Goal: Use online tool/utility: Utilize a website feature to perform a specific function

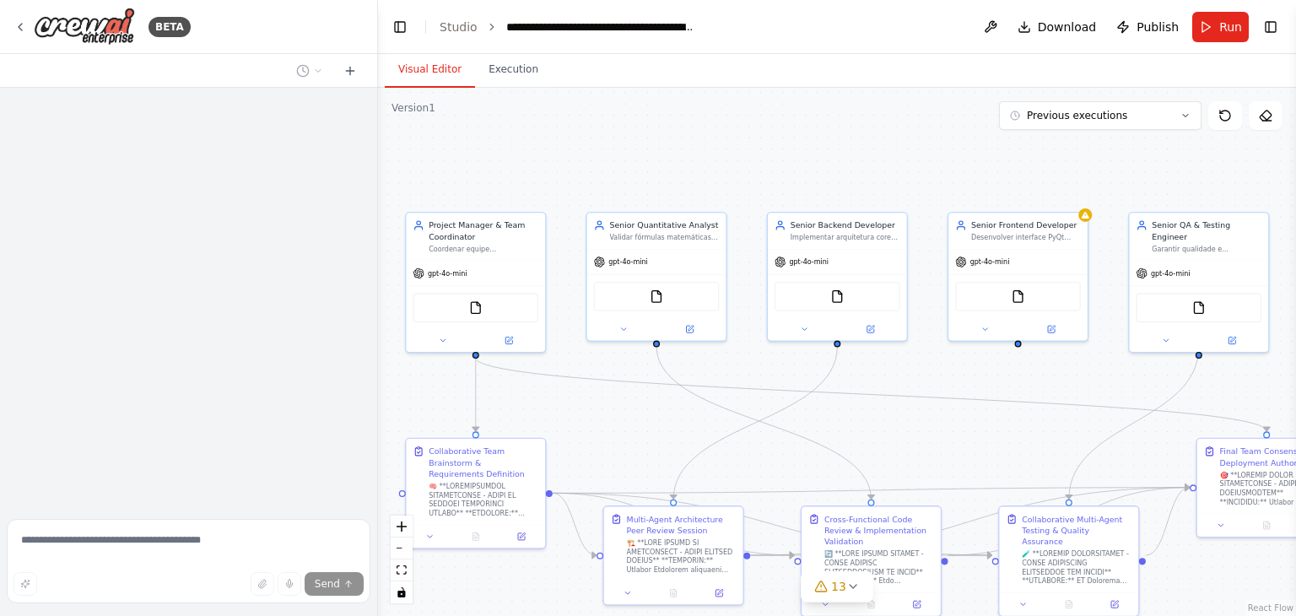
drag, startPoint x: 873, startPoint y: 476, endPoint x: 694, endPoint y: 301, distance: 250.6
click at [694, 301] on div ".deletable-edge-delete-btn { width: 20px; height: 20px; border: 0px solid #ffff…" at bounding box center [837, 352] width 918 height 528
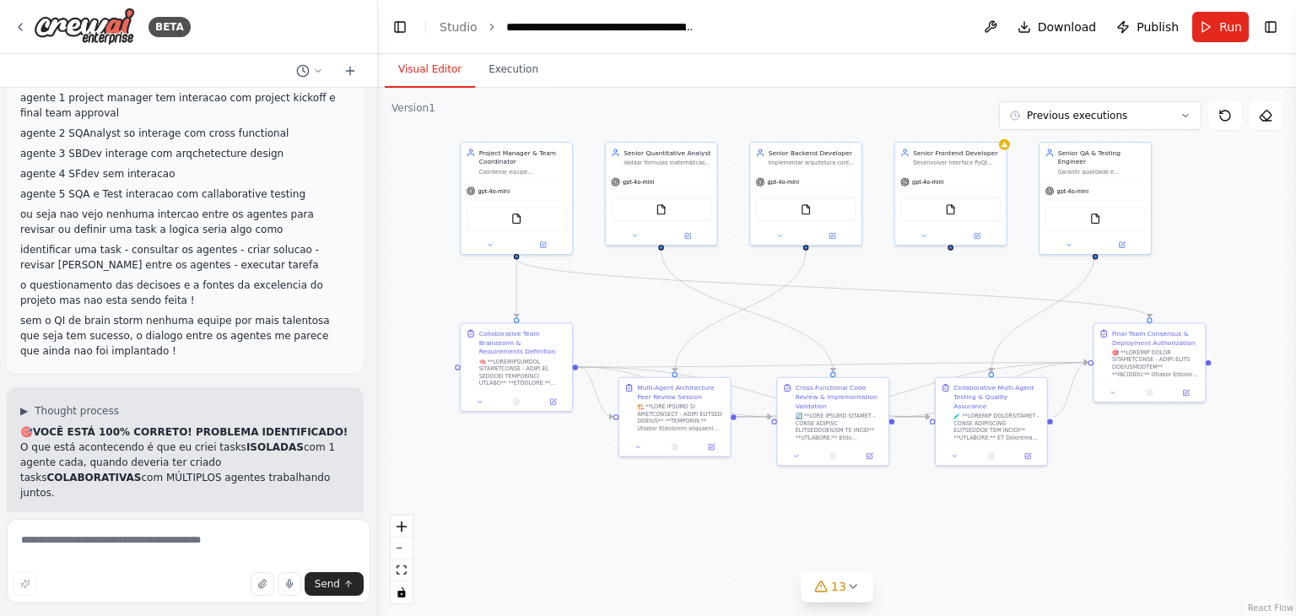
scroll to position [97950, 0]
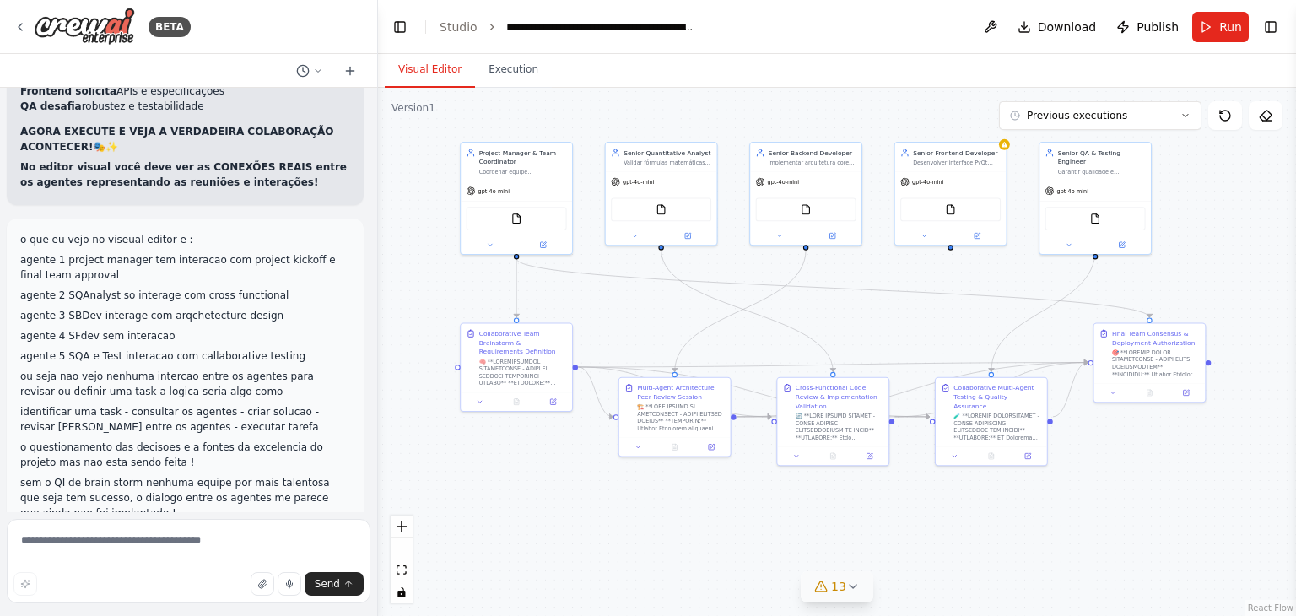
click at [852, 589] on icon at bounding box center [852, 586] width 13 height 13
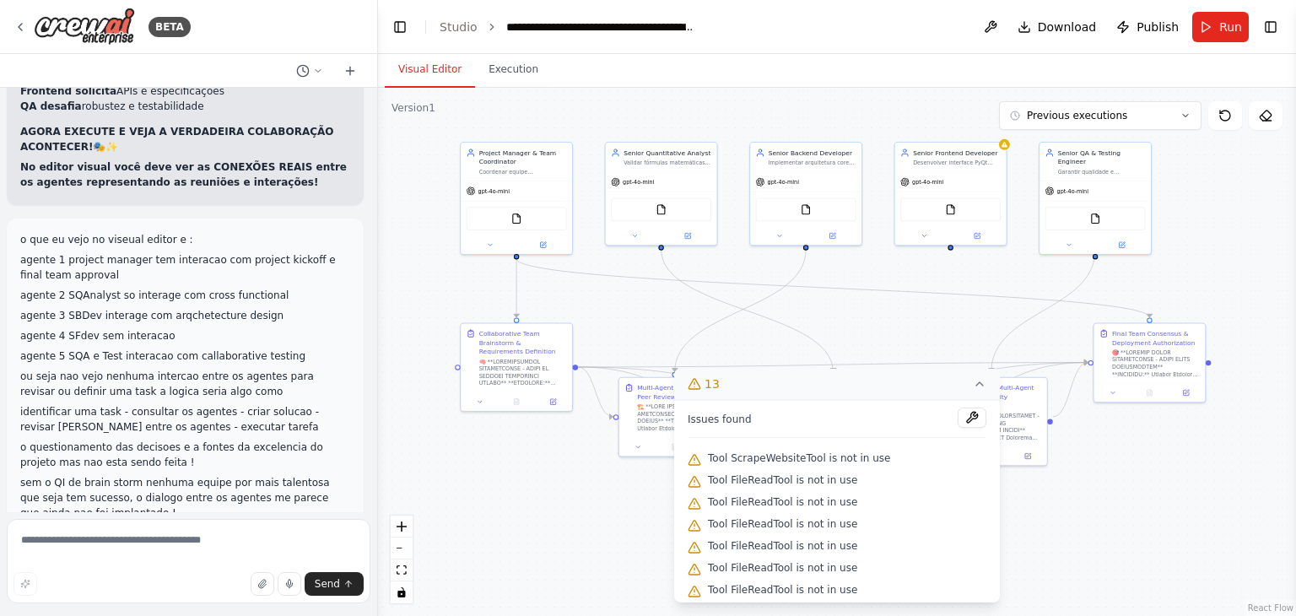
click at [464, 479] on div ".deletable-edge-delete-btn { width: 20px; height: 20px; border: 0px solid #ffff…" at bounding box center [837, 352] width 918 height 528
click at [1225, 26] on span "Run" at bounding box center [1230, 27] width 23 height 17
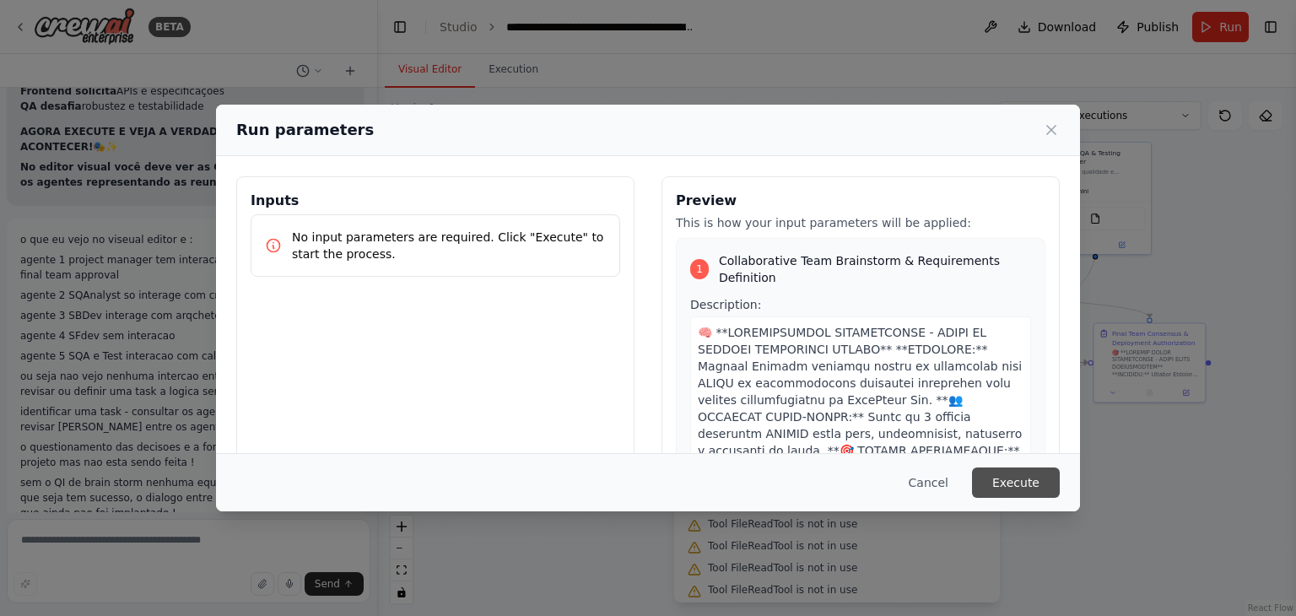
click at [1029, 476] on button "Execute" at bounding box center [1016, 482] width 88 height 30
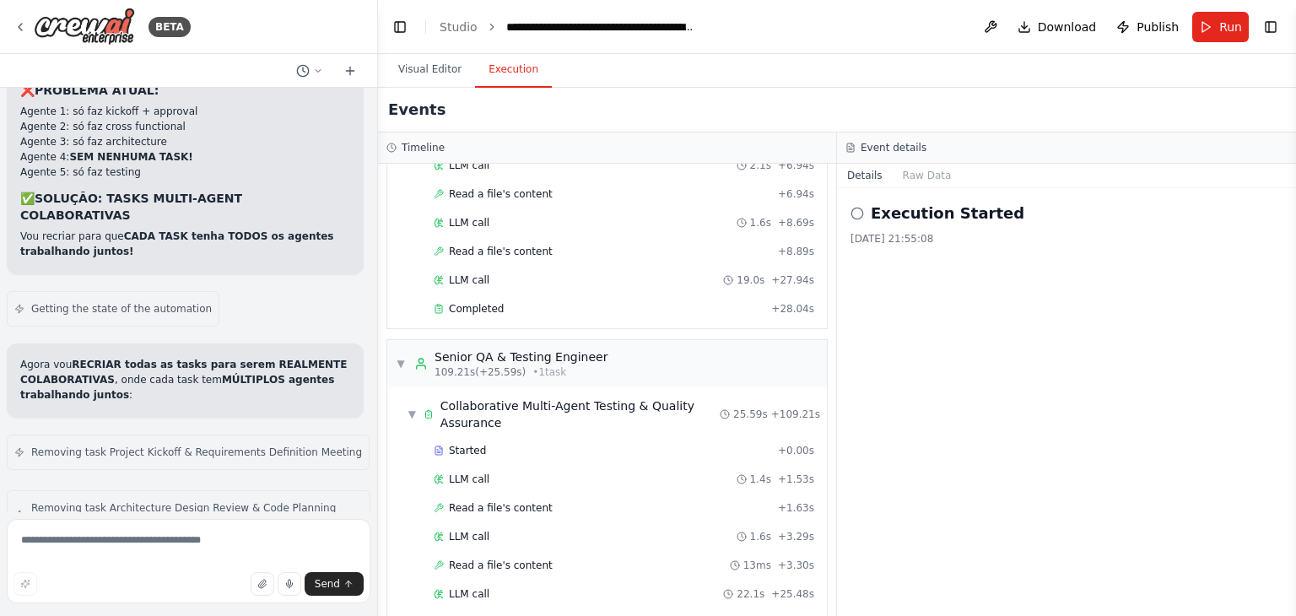
scroll to position [98742, 0]
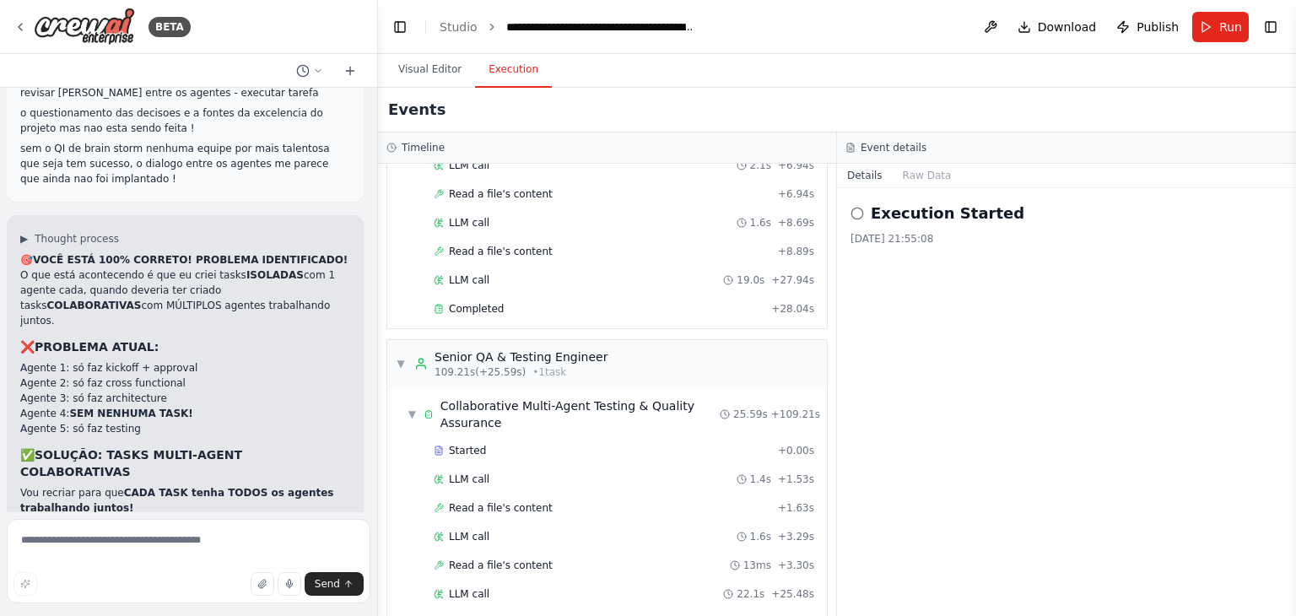
scroll to position [98283, 0]
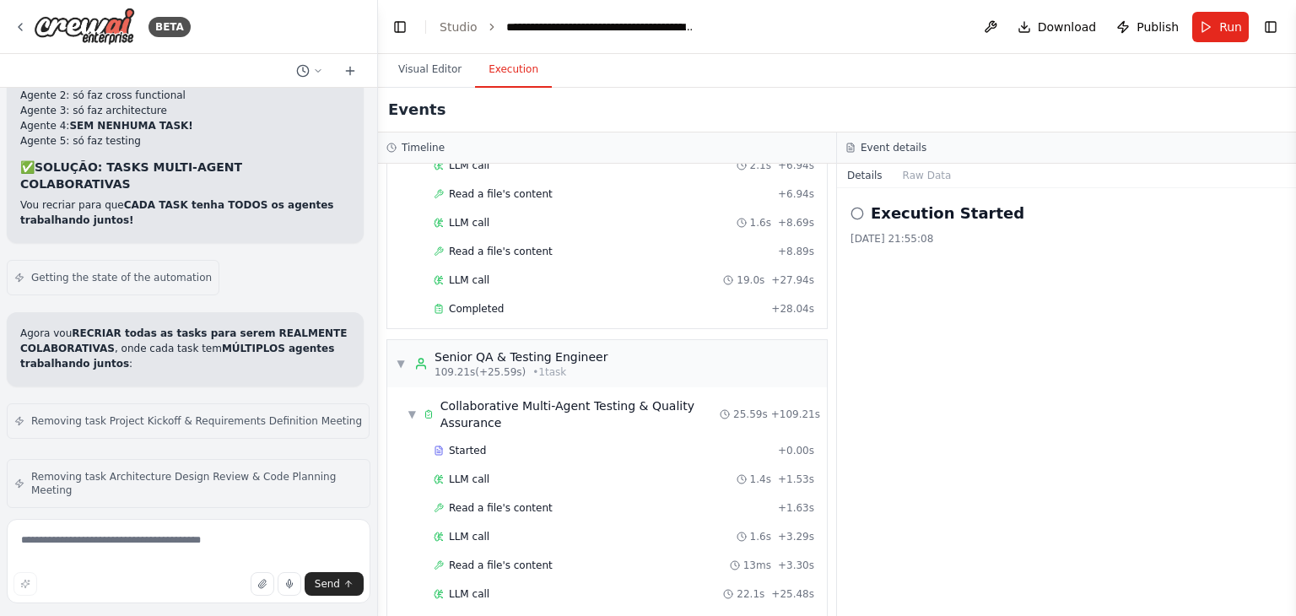
scroll to position [98574, 0]
click at [406, 70] on button "Visual Editor" at bounding box center [430, 69] width 90 height 35
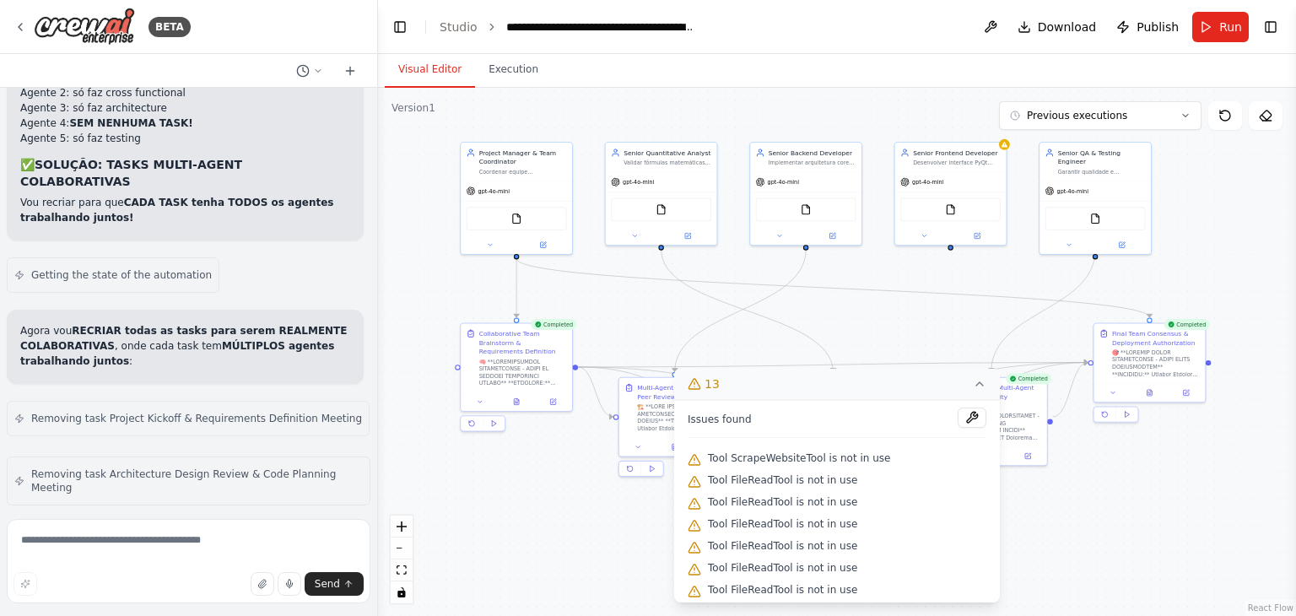
click at [1097, 526] on div ".deletable-edge-delete-btn { width: 20px; height: 20px; border: 0px solid #ffff…" at bounding box center [837, 352] width 918 height 528
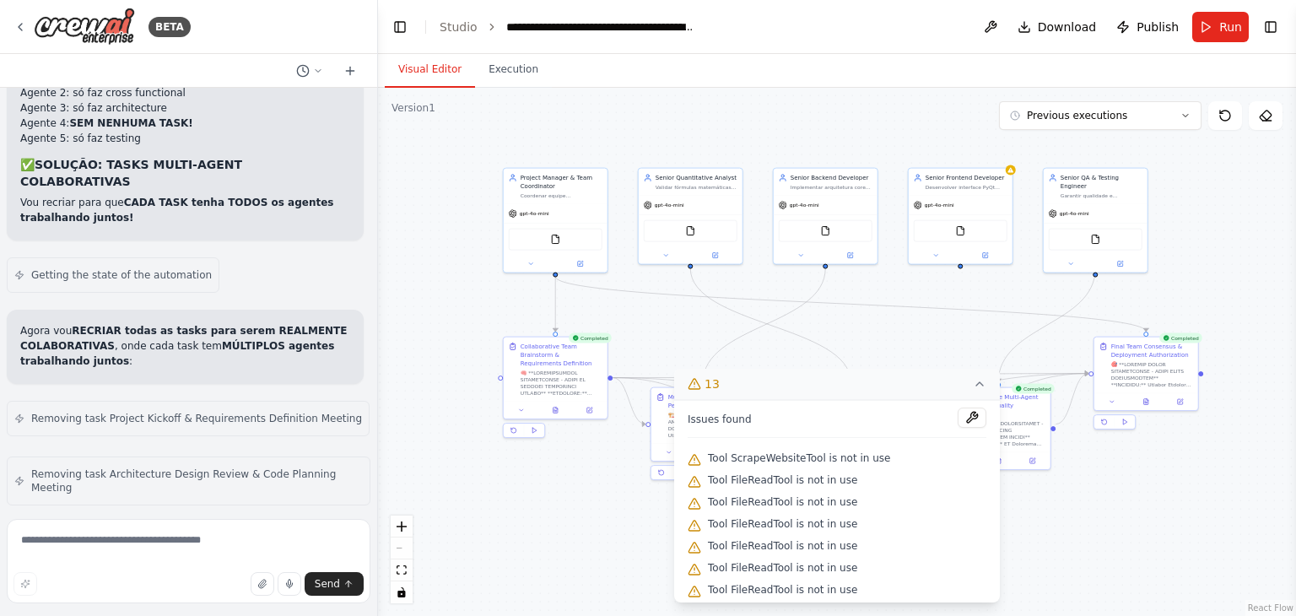
click at [1077, 529] on div ".deletable-edge-delete-btn { width: 20px; height: 20px; border: 0px solid #ffff…" at bounding box center [837, 352] width 918 height 528
click at [973, 386] on icon at bounding box center [979, 383] width 13 height 13
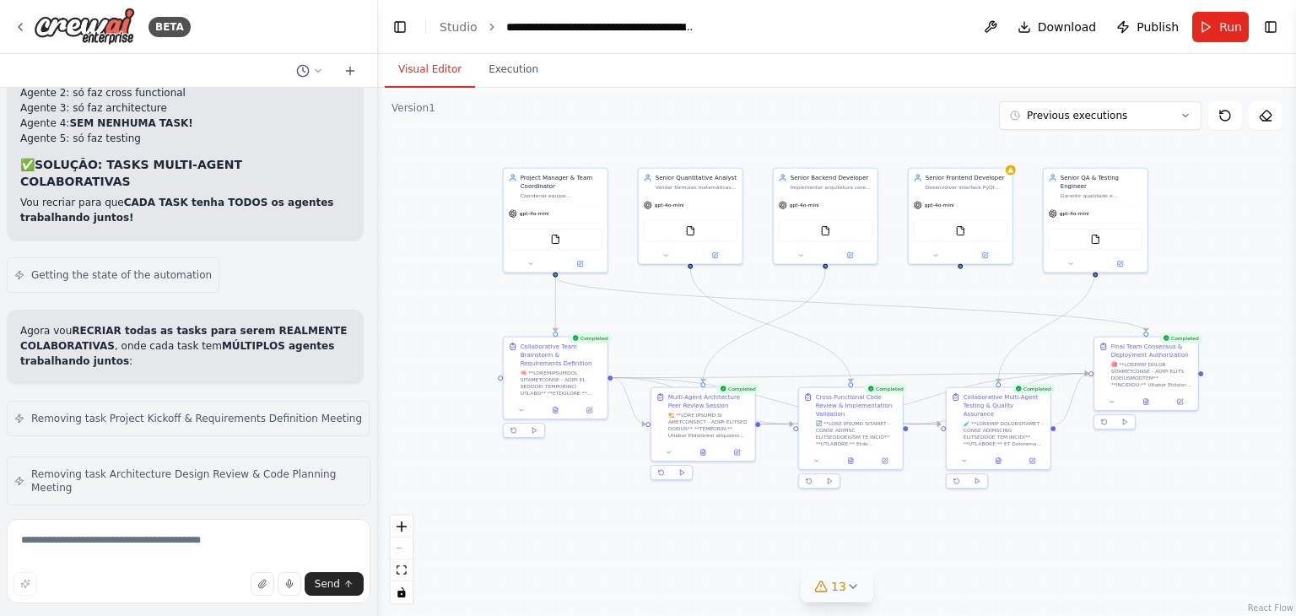
click at [1029, 494] on div ".deletable-edge-delete-btn { width: 20px; height: 20px; border: 0px solid #ffff…" at bounding box center [837, 352] width 918 height 528
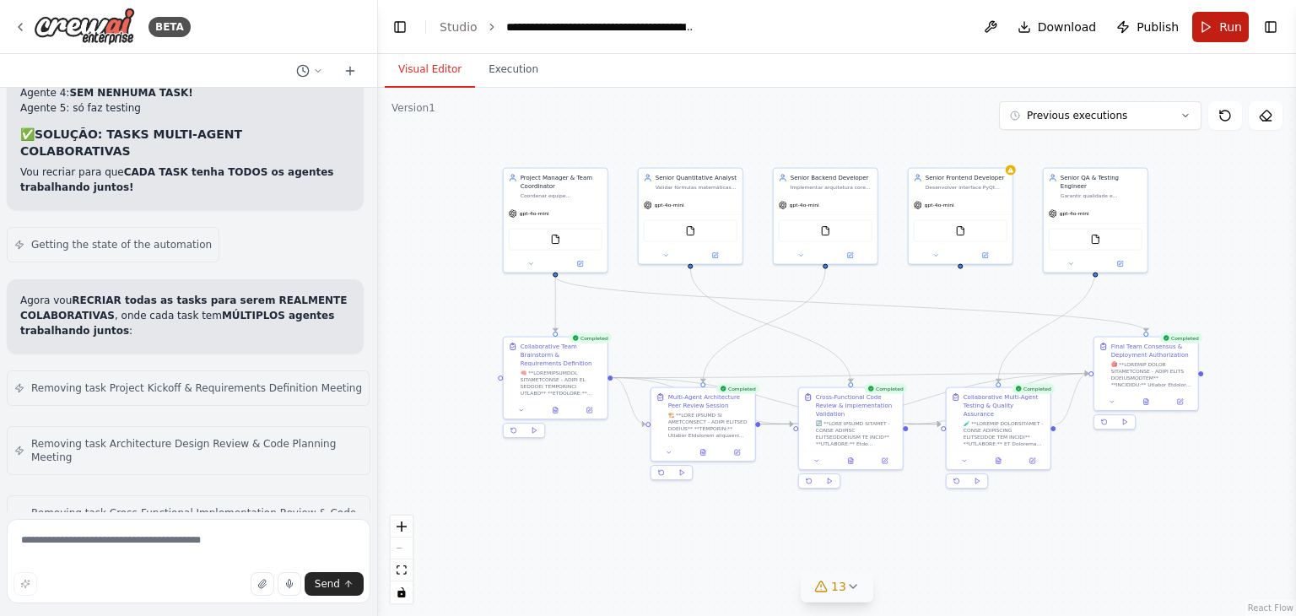
click at [1216, 27] on button "Run" at bounding box center [1220, 27] width 57 height 30
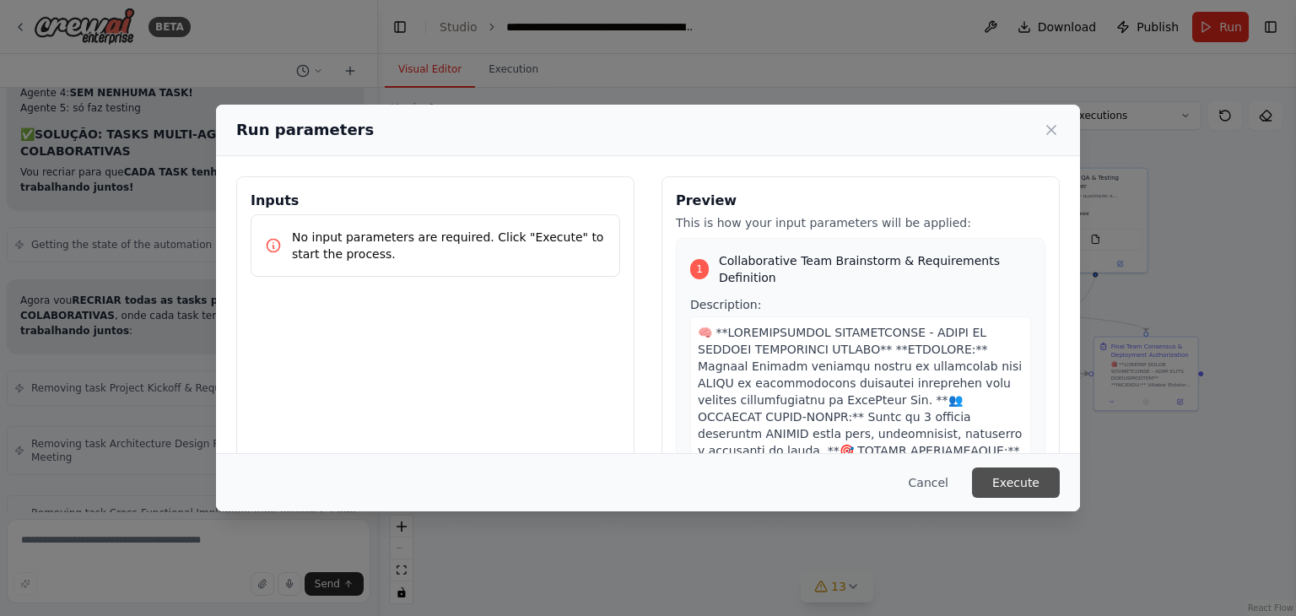
click at [1023, 486] on button "Execute" at bounding box center [1016, 482] width 88 height 30
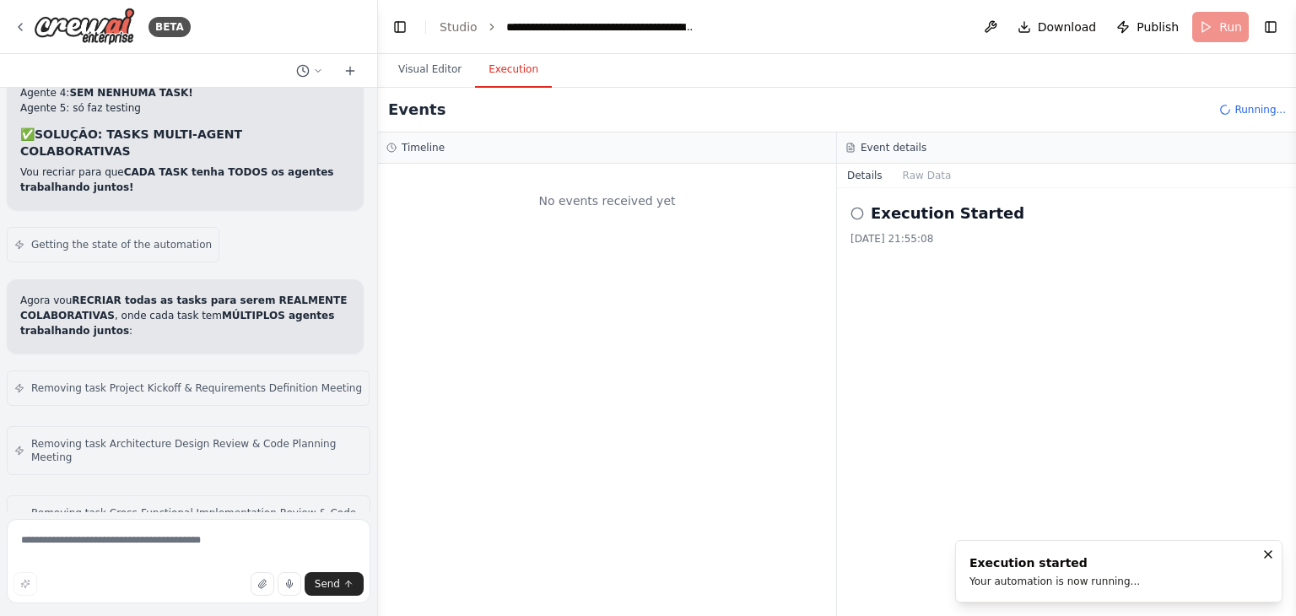
scroll to position [0, 0]
click at [801, 451] on div at bounding box center [607, 390] width 458 height 452
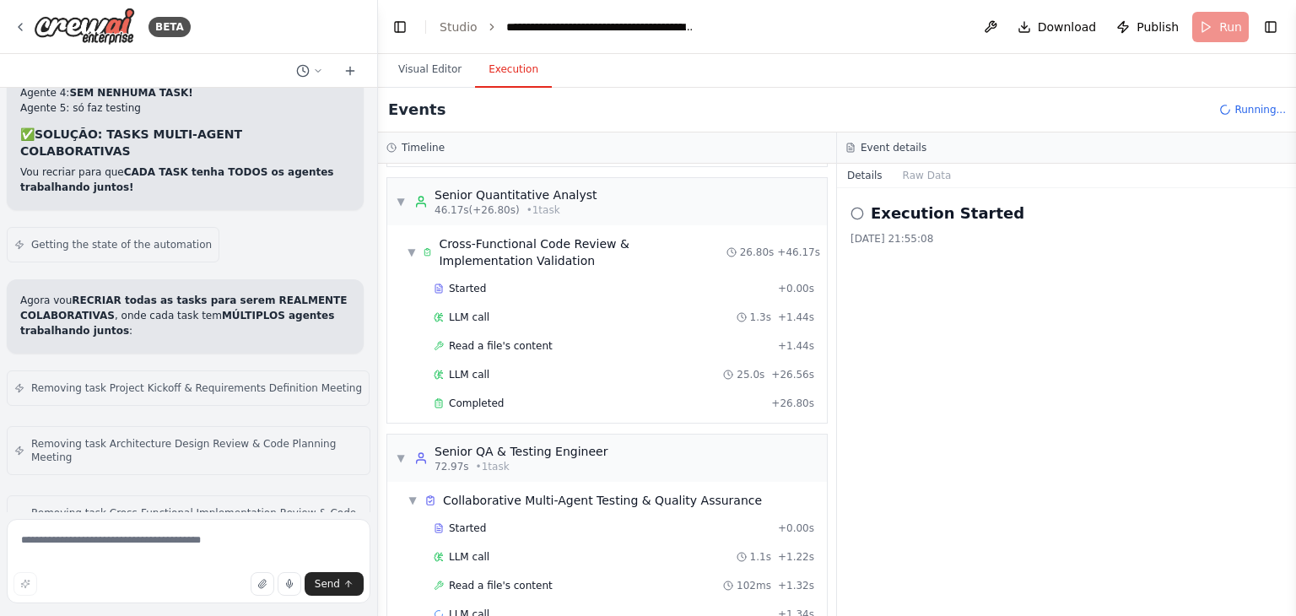
scroll to position [577, 0]
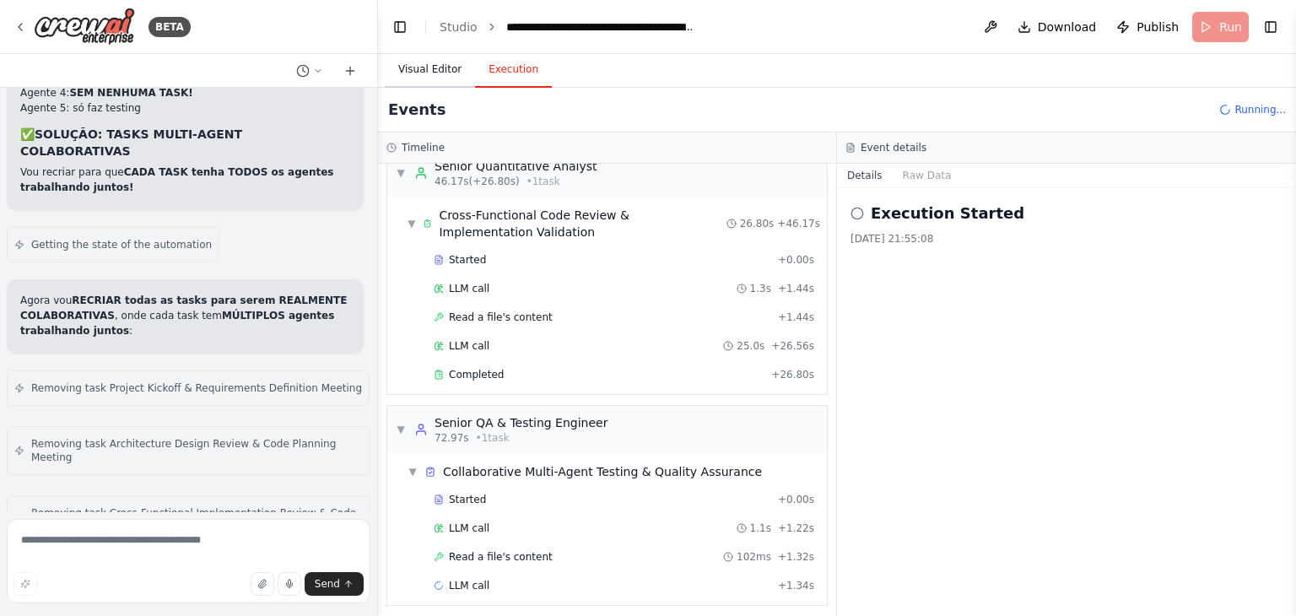
click at [419, 68] on button "Visual Editor" at bounding box center [430, 69] width 90 height 35
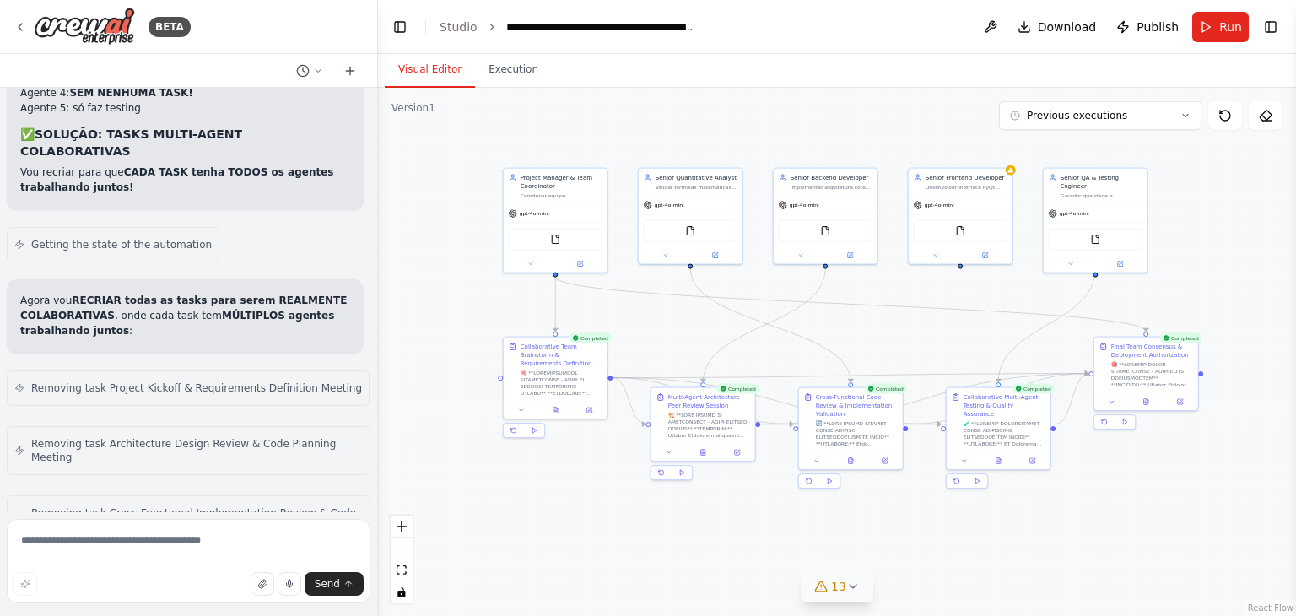
scroll to position [98742, 0]
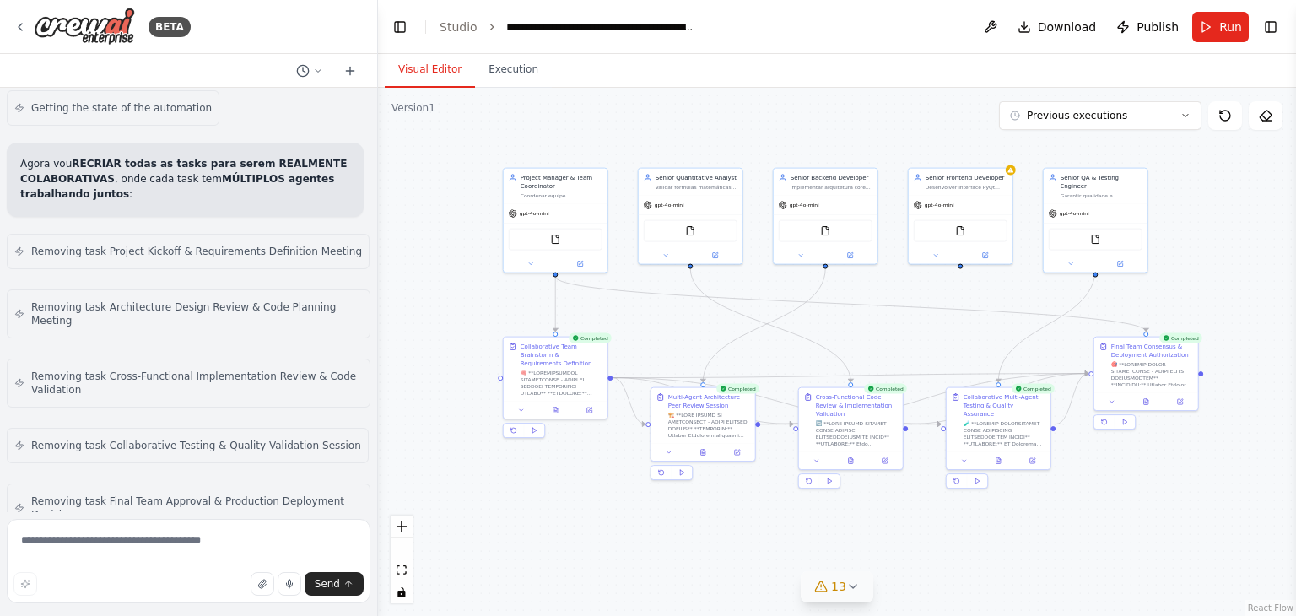
click at [576, 525] on div ".deletable-edge-delete-btn { width: 20px; height: 20px; border: 0px solid #ffff…" at bounding box center [837, 352] width 918 height 528
click at [506, 78] on button "Execution" at bounding box center [513, 69] width 77 height 35
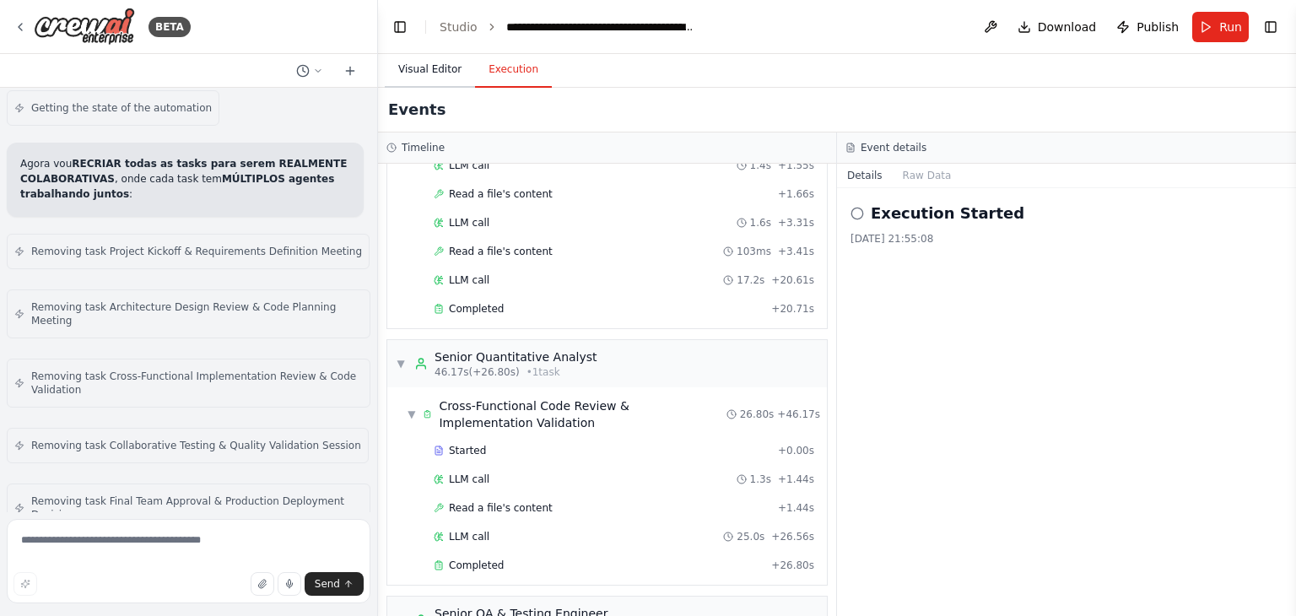
click at [420, 67] on button "Visual Editor" at bounding box center [430, 69] width 90 height 35
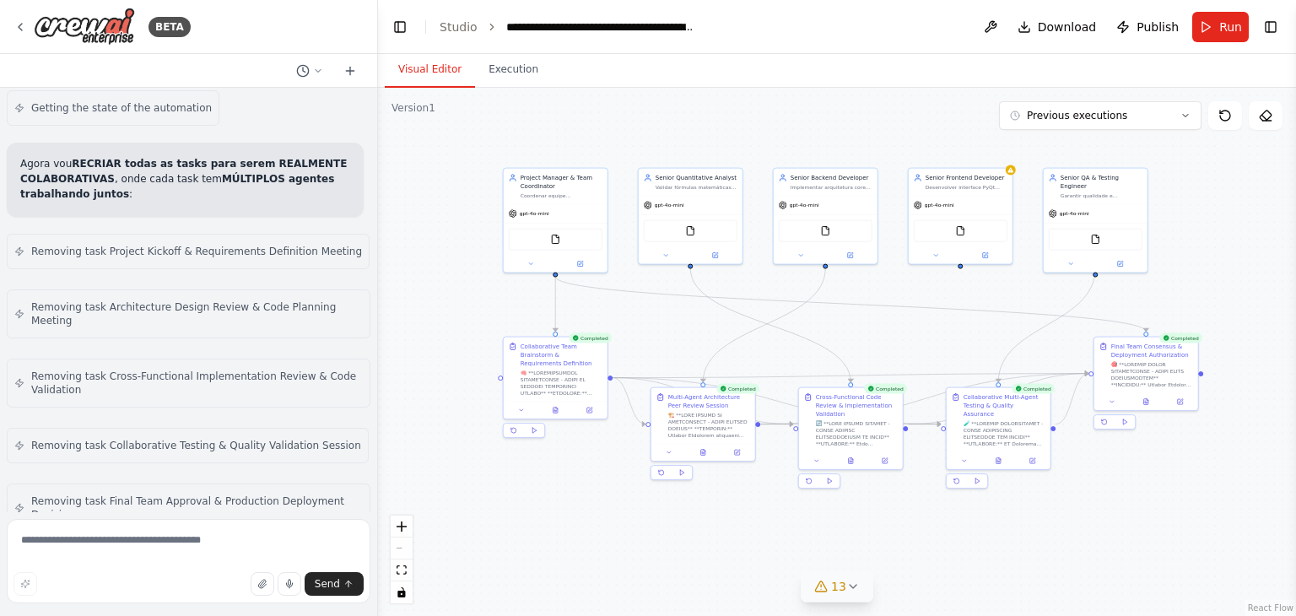
click at [427, 394] on div ".deletable-edge-delete-btn { width: 20px; height: 20px; border: 0px solid #ffff…" at bounding box center [837, 352] width 918 height 528
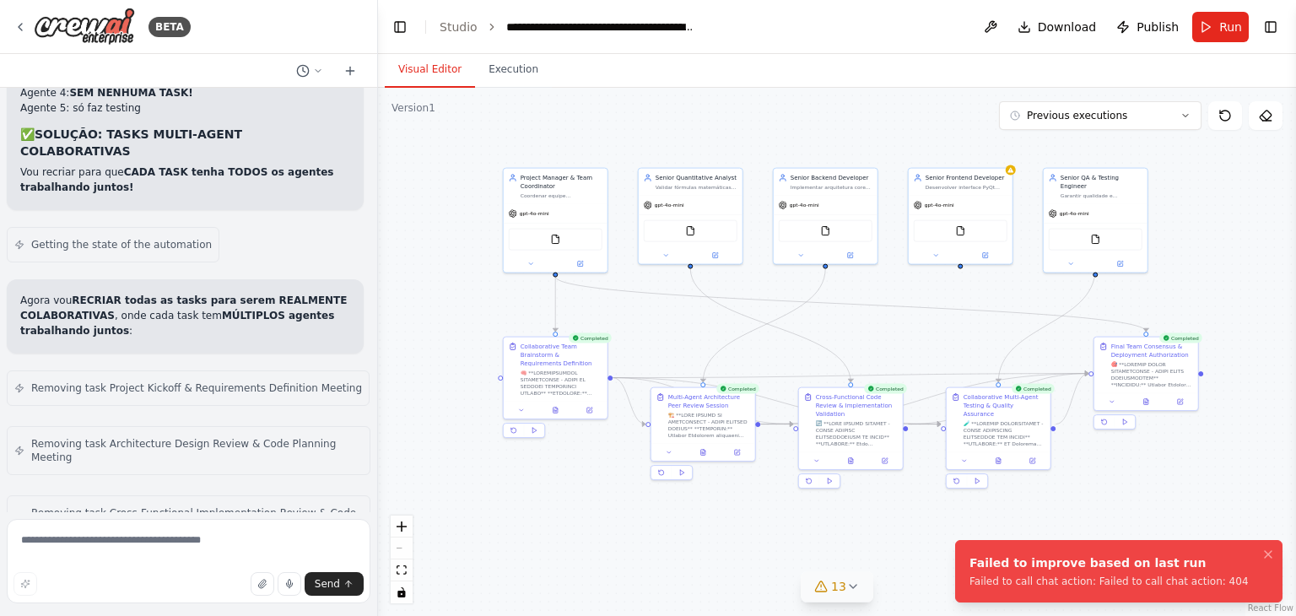
click at [850, 517] on div ".deletable-edge-delete-btn { width: 20px; height: 20px; border: 0px solid #ffff…" at bounding box center [837, 352] width 918 height 528
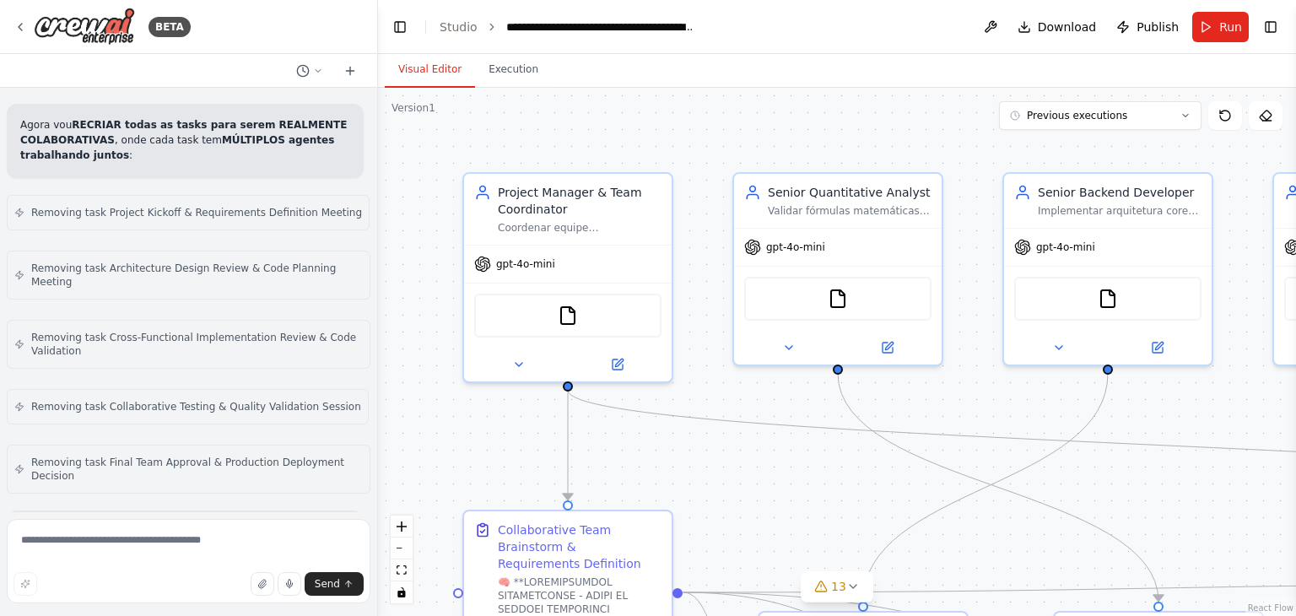
scroll to position [98605, 0]
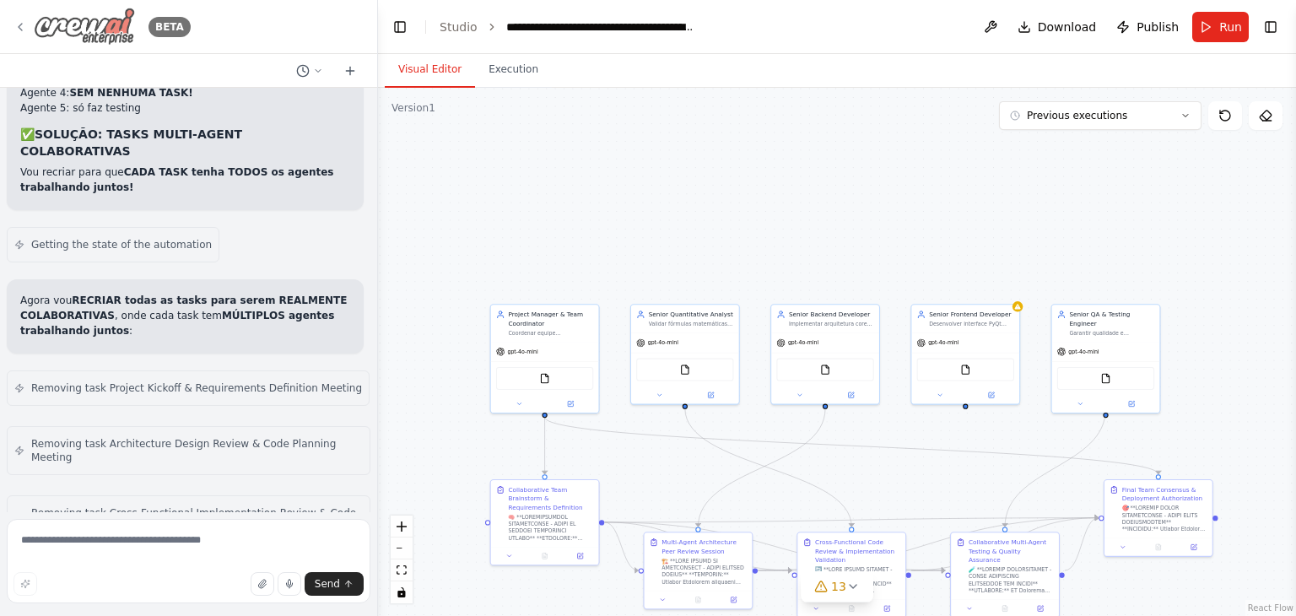
click at [101, 24] on img at bounding box center [84, 27] width 101 height 38
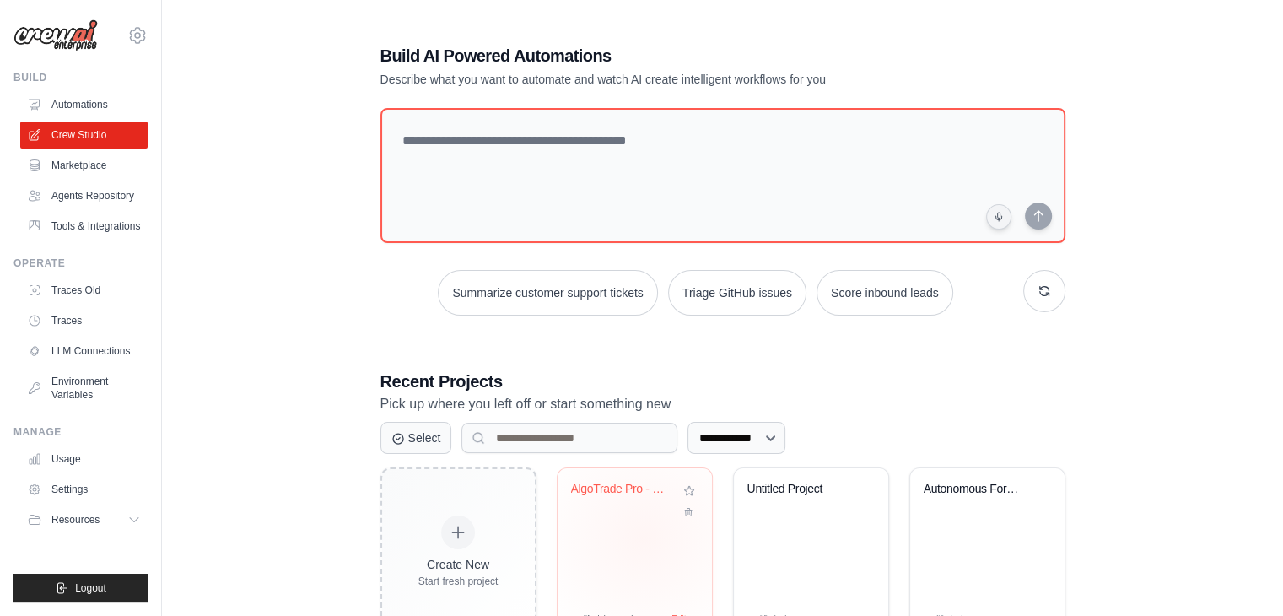
click at [643, 537] on div "AlgoTrade Pro - Equipe Colaborativa..." at bounding box center [635, 534] width 154 height 133
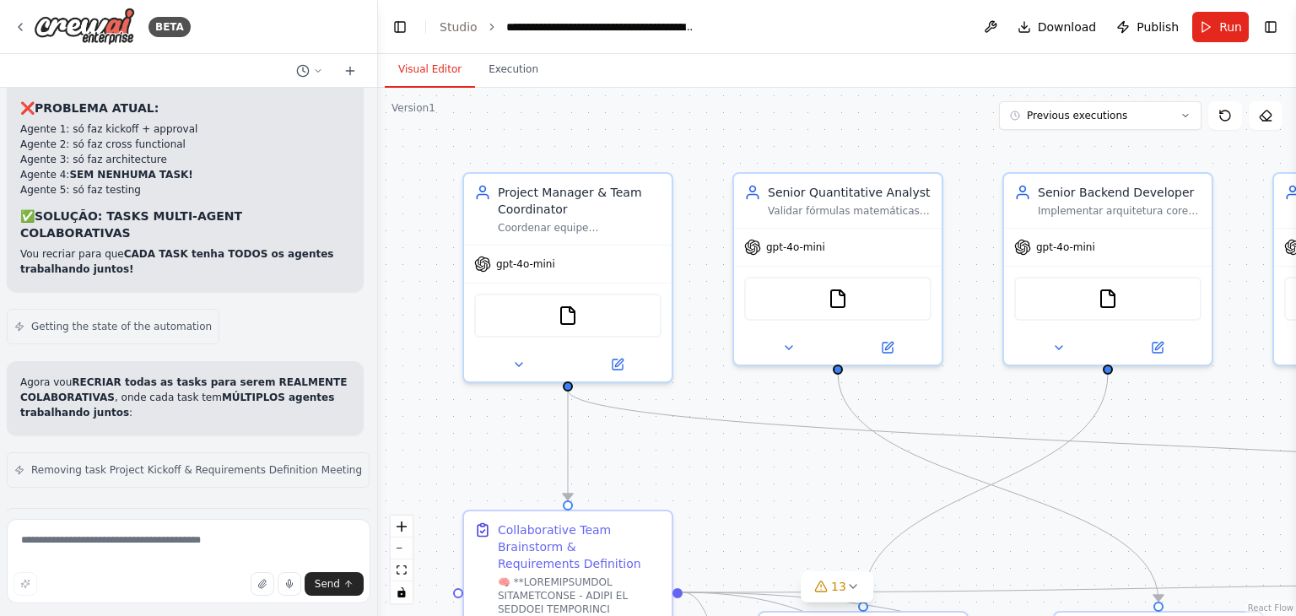
scroll to position [98605, 0]
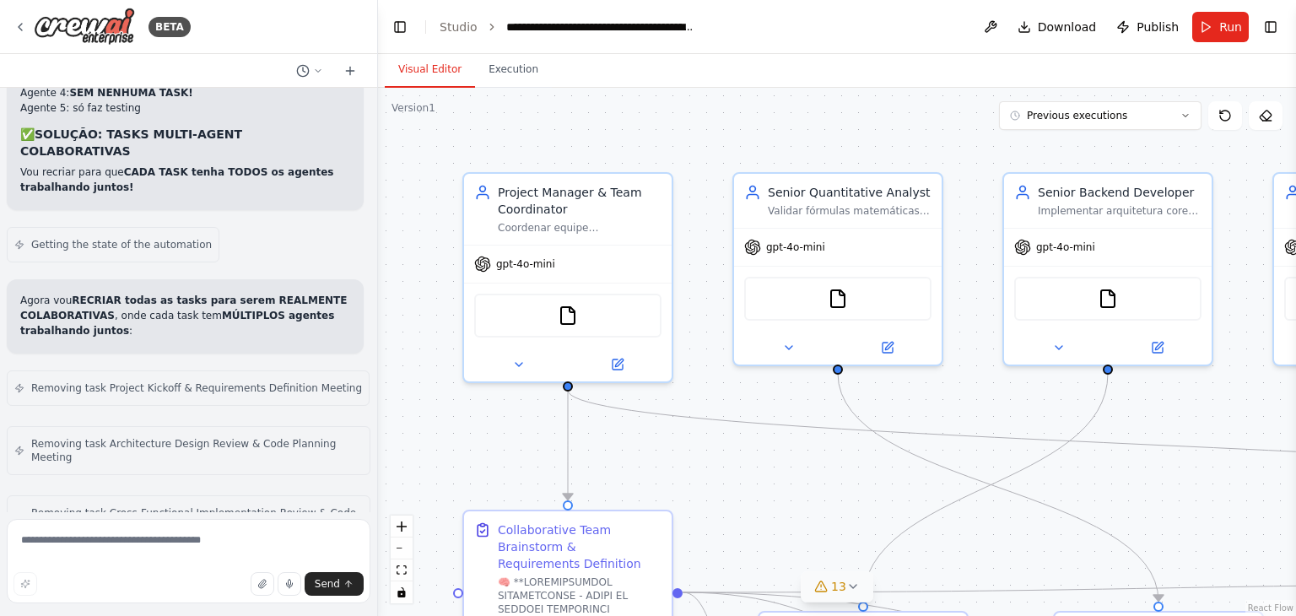
click at [850, 592] on icon at bounding box center [852, 586] width 13 height 13
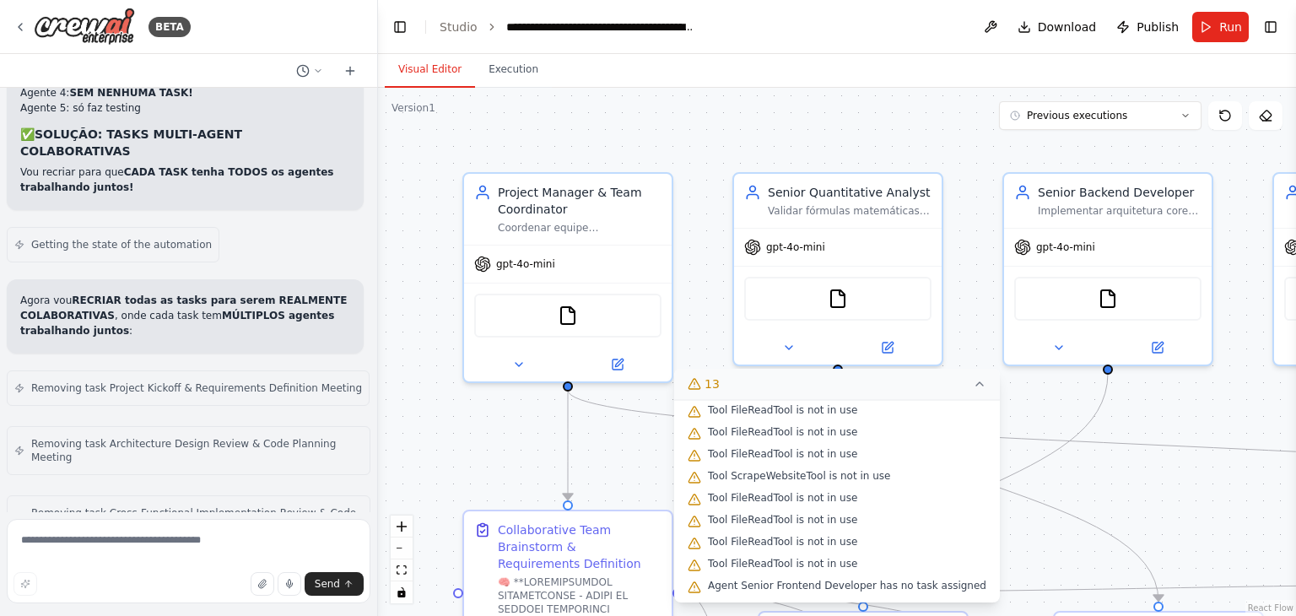
scroll to position [0, 0]
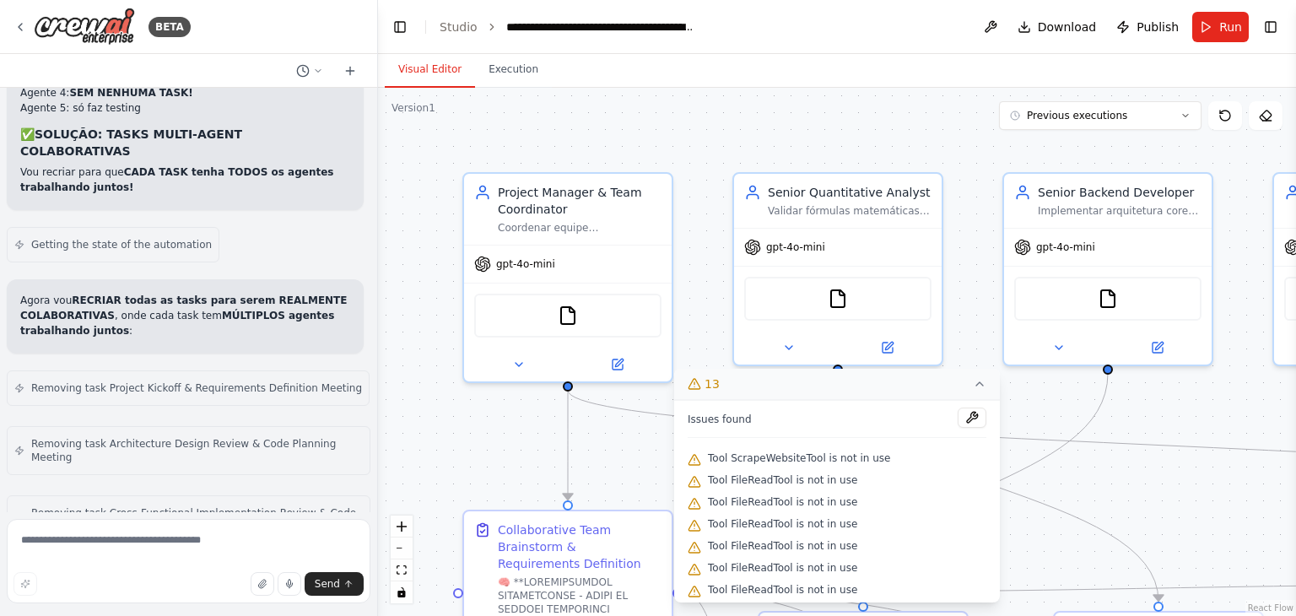
click at [866, 140] on div ".deletable-edge-delete-btn { width: 20px; height: 20px; border: 0px solid #ffff…" at bounding box center [837, 352] width 918 height 528
click at [973, 379] on icon at bounding box center [979, 383] width 13 height 13
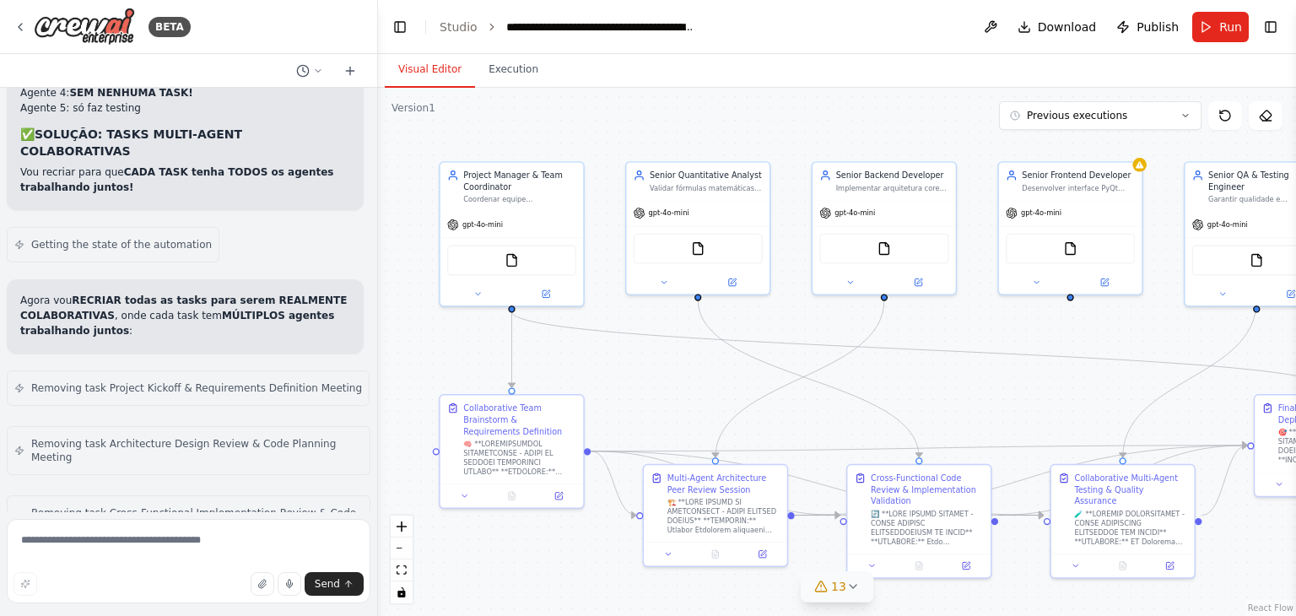
drag, startPoint x: 1142, startPoint y: 493, endPoint x: 1002, endPoint y: 382, distance: 177.8
click at [1002, 382] on div ".deletable-edge-delete-btn { width: 20px; height: 20px; border: 0px solid #ffff…" at bounding box center [837, 352] width 918 height 528
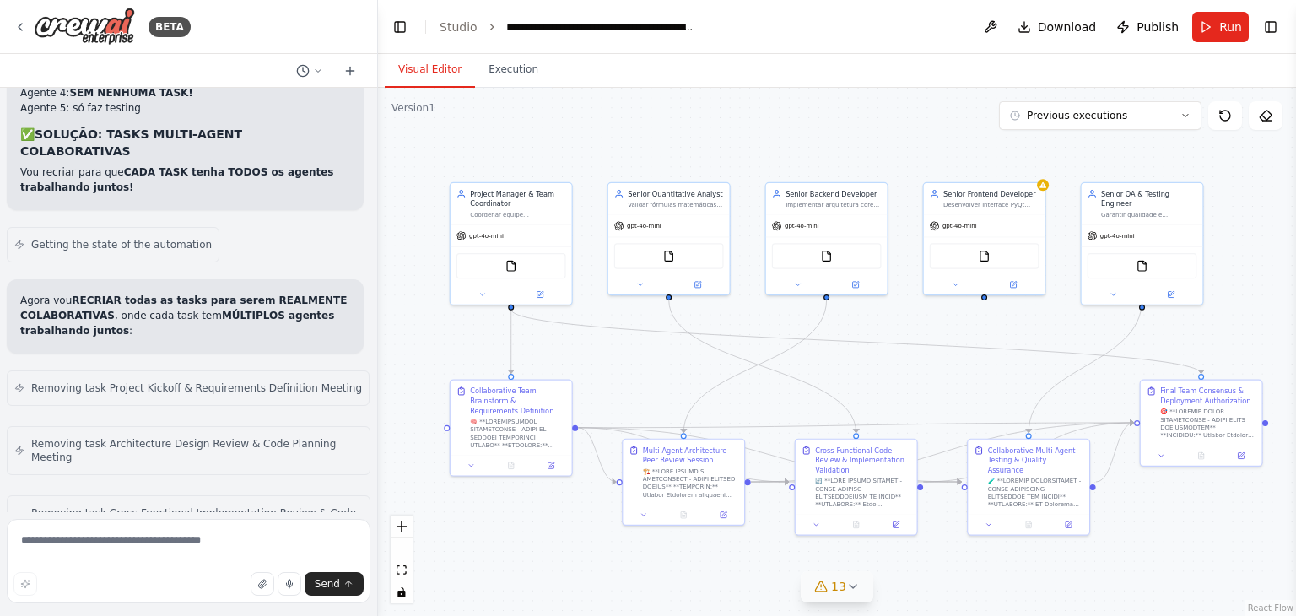
drag, startPoint x: 989, startPoint y: 392, endPoint x: 915, endPoint y: 382, distance: 74.9
click at [915, 382] on div ".deletable-edge-delete-btn { width: 20px; height: 20px; border: 0px solid #ffff…" at bounding box center [837, 352] width 918 height 528
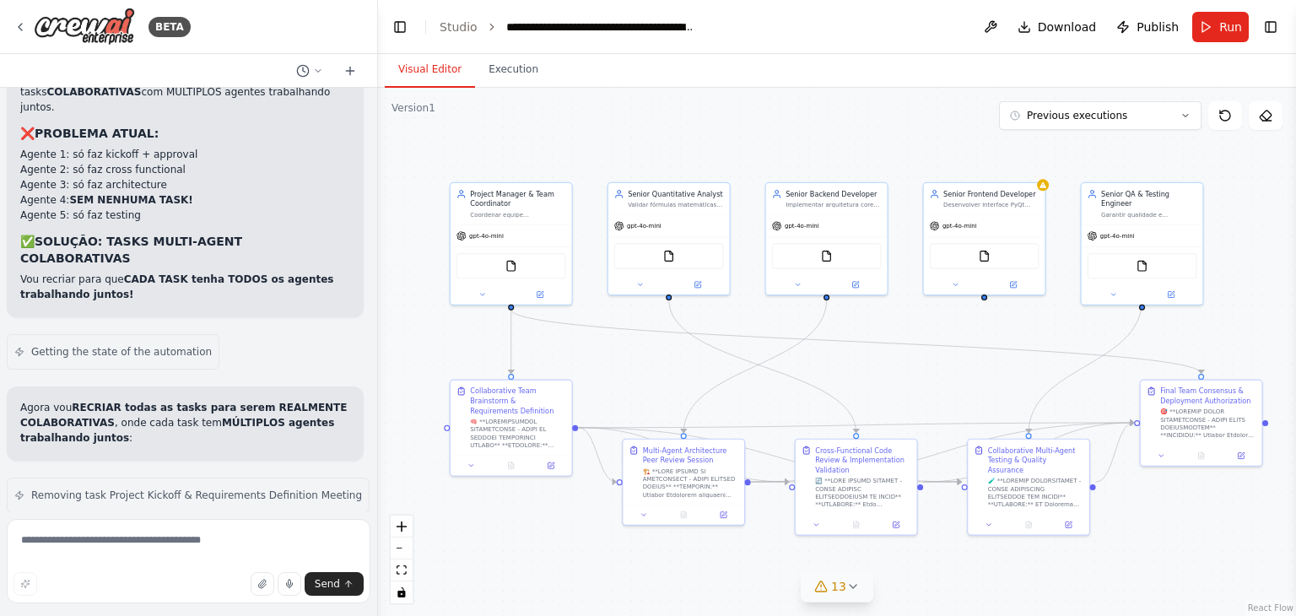
scroll to position [98605, 0]
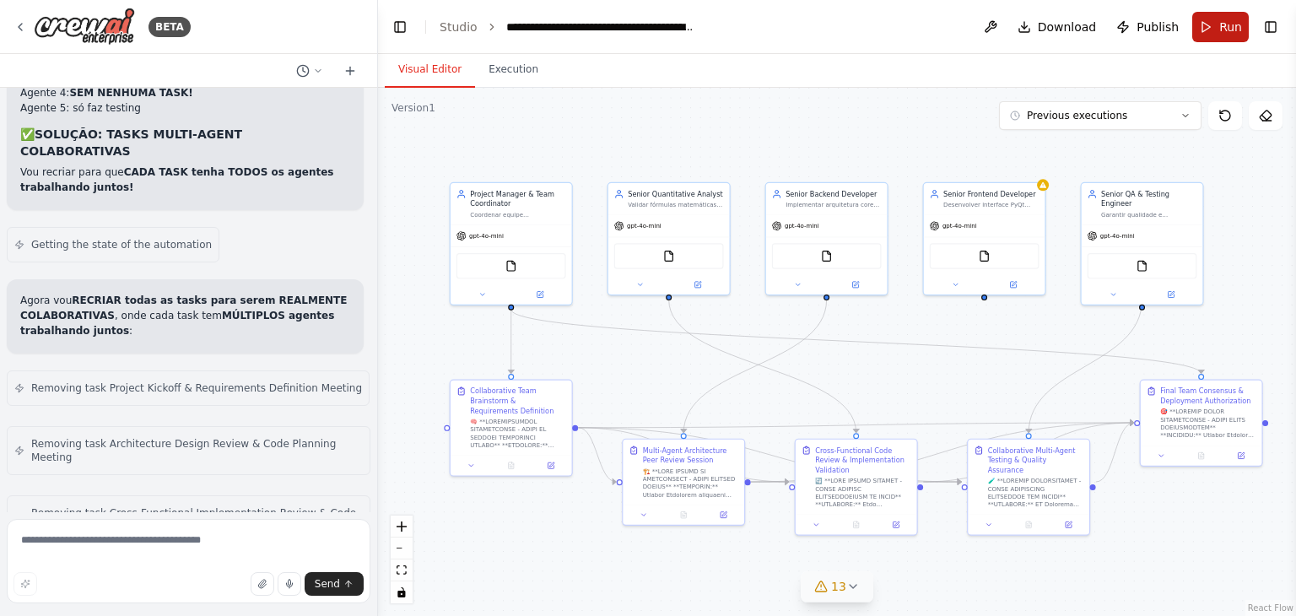
click at [1216, 34] on button "Run" at bounding box center [1220, 27] width 57 height 30
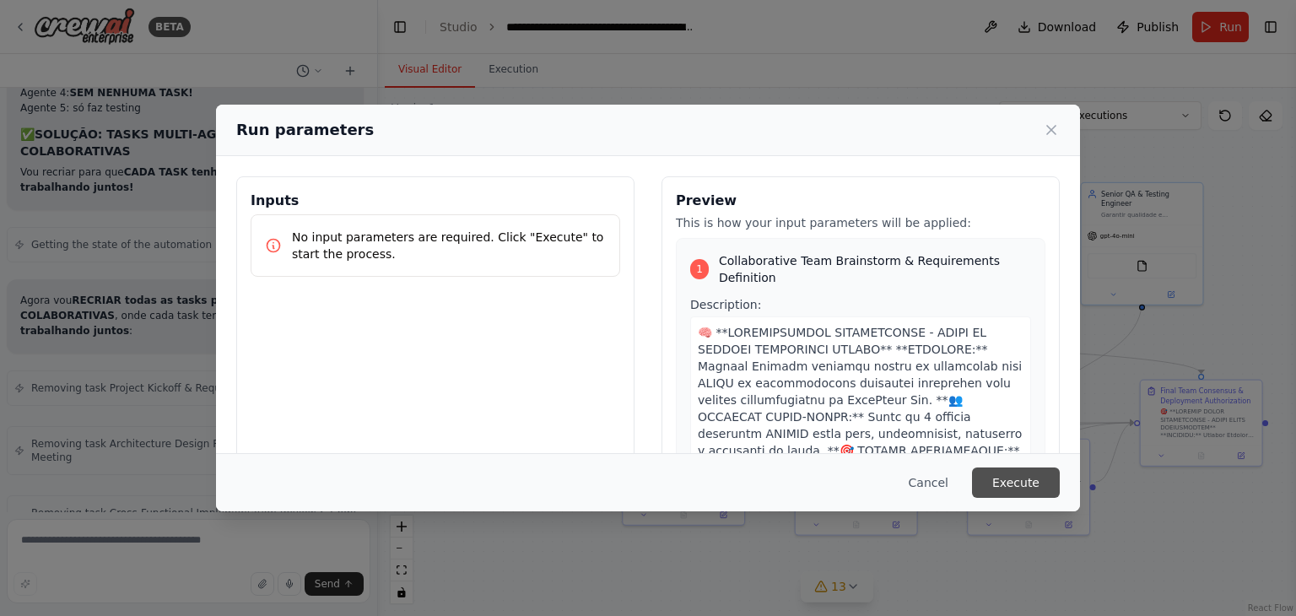
click at [1021, 487] on button "Execute" at bounding box center [1016, 482] width 88 height 30
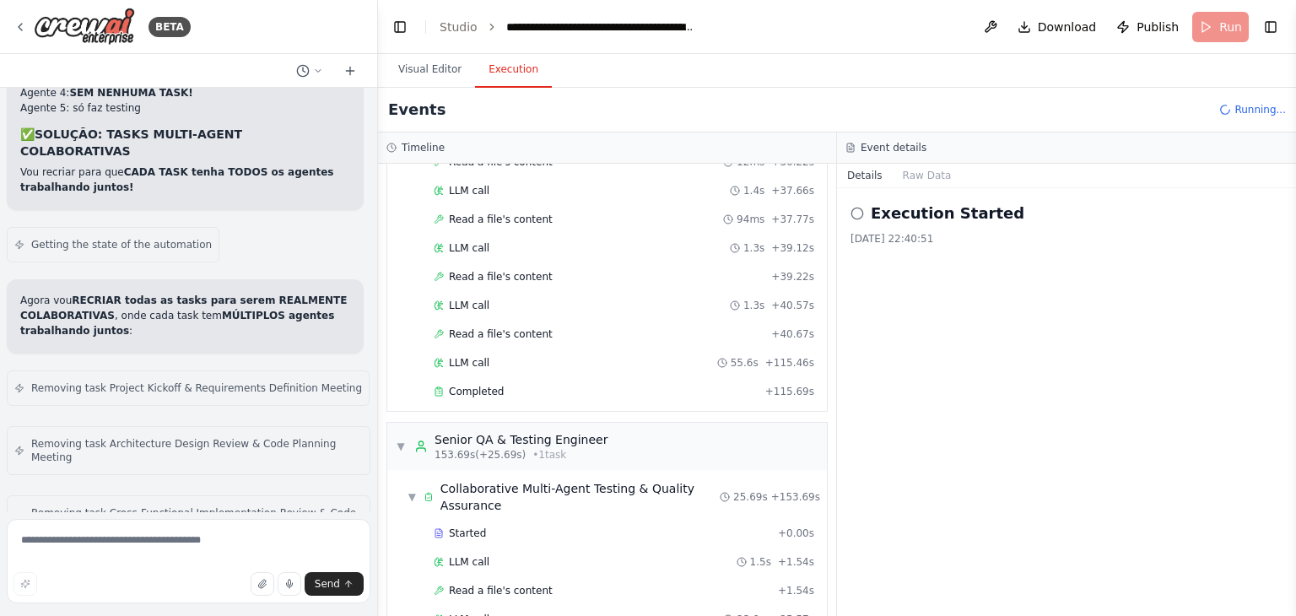
scroll to position [2042, 0]
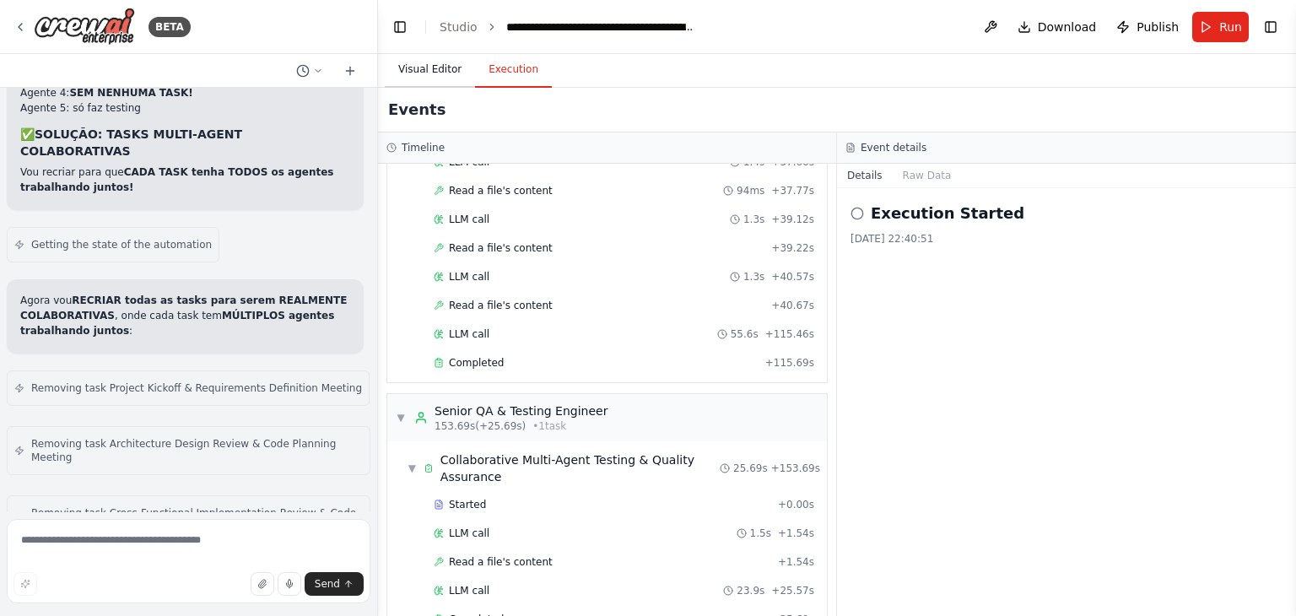
click at [438, 78] on button "Visual Editor" at bounding box center [430, 69] width 90 height 35
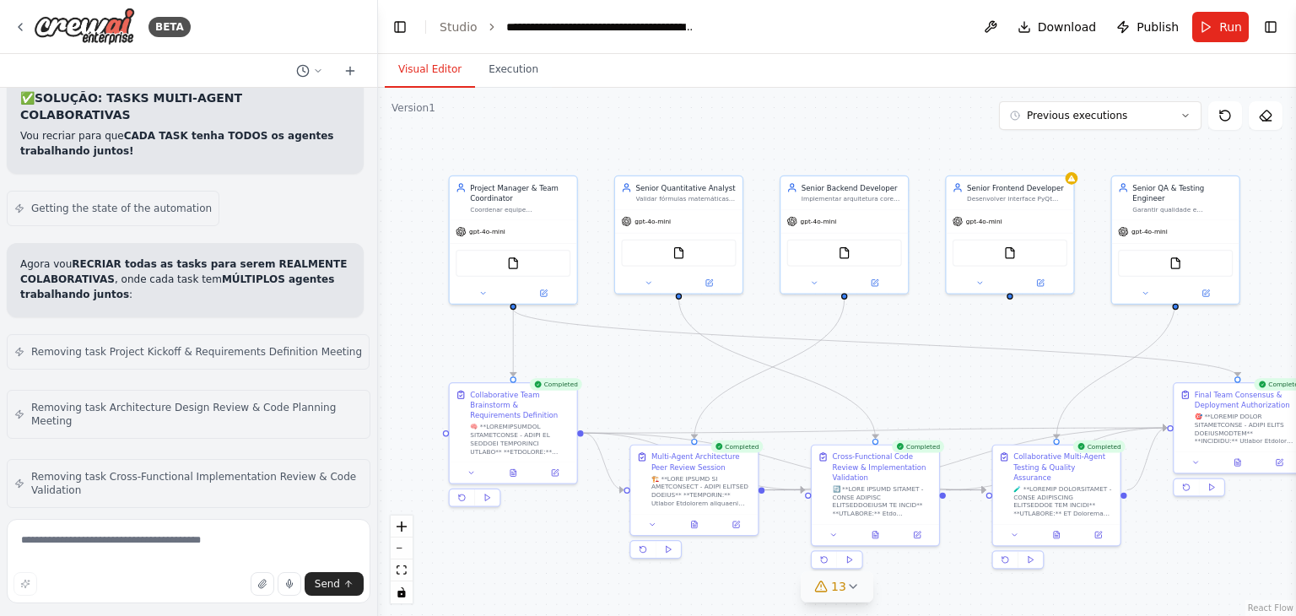
scroll to position [98742, 0]
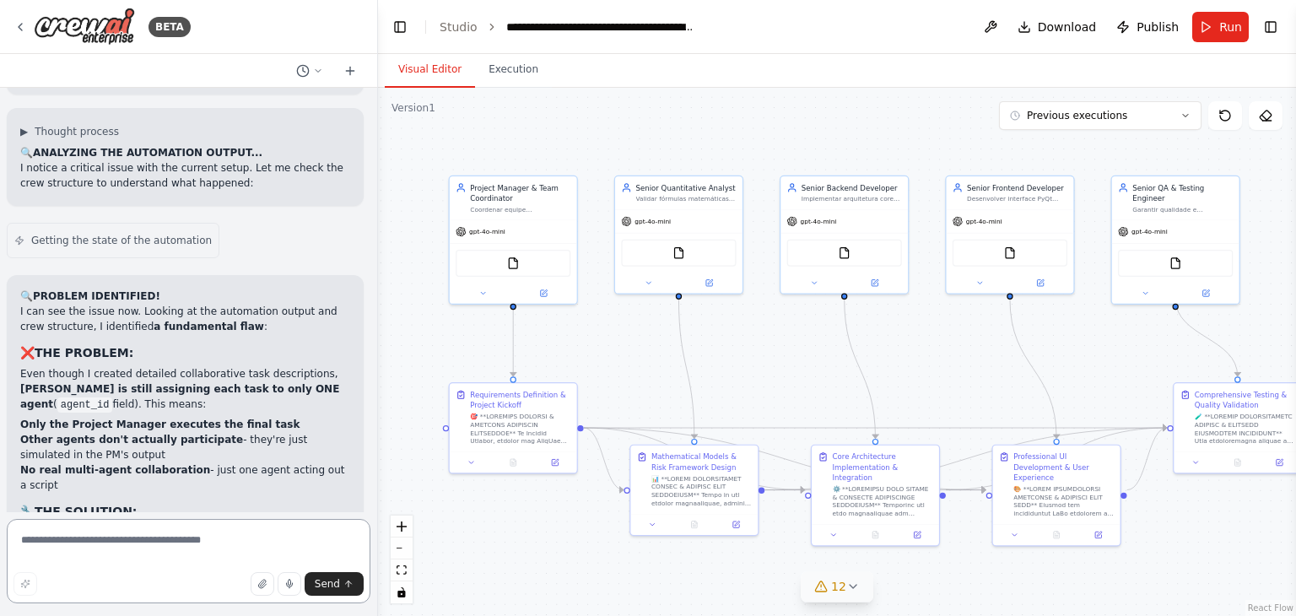
scroll to position [100961, 0]
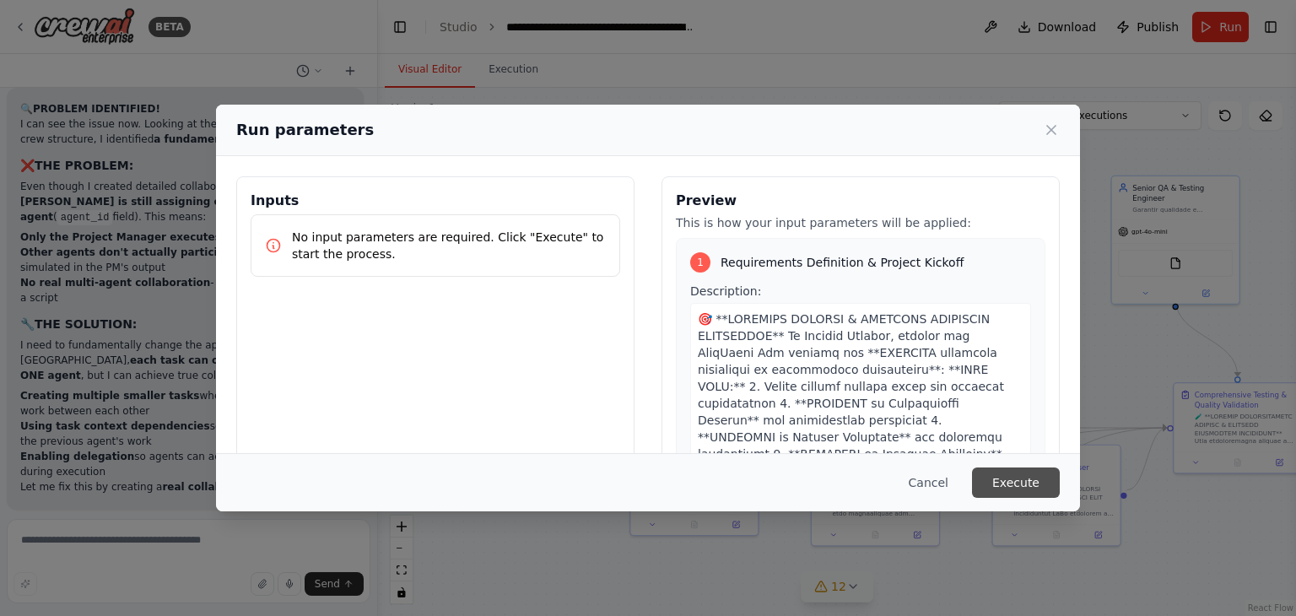
click at [1013, 483] on button "Execute" at bounding box center [1016, 482] width 88 height 30
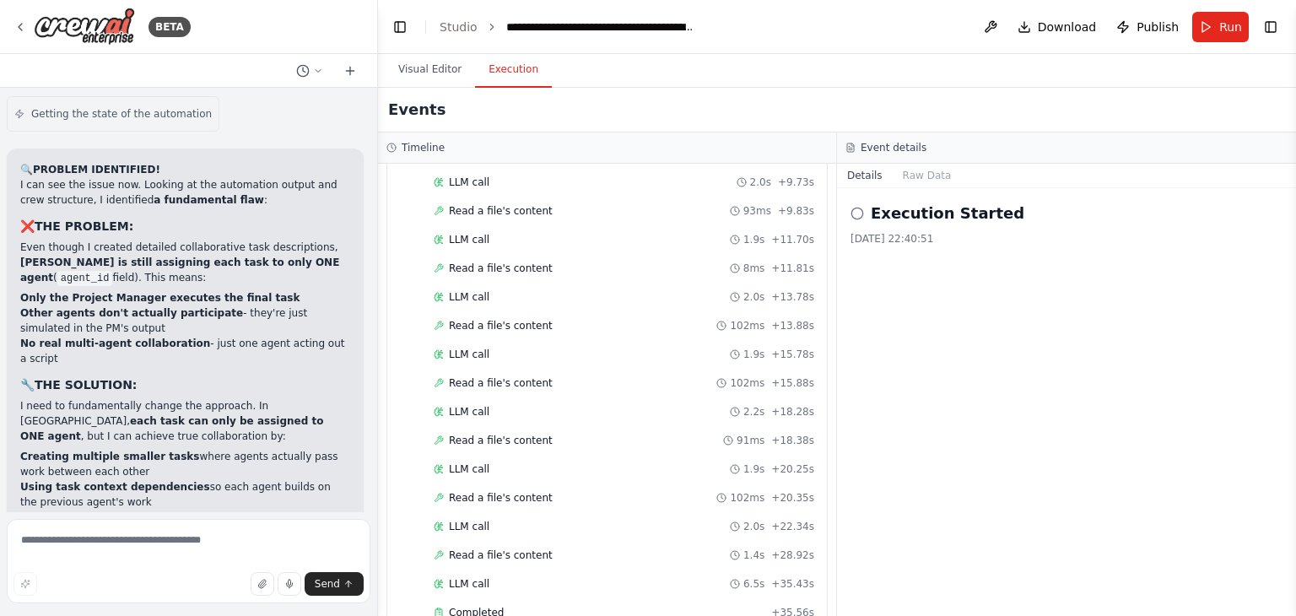
scroll to position [100961, 0]
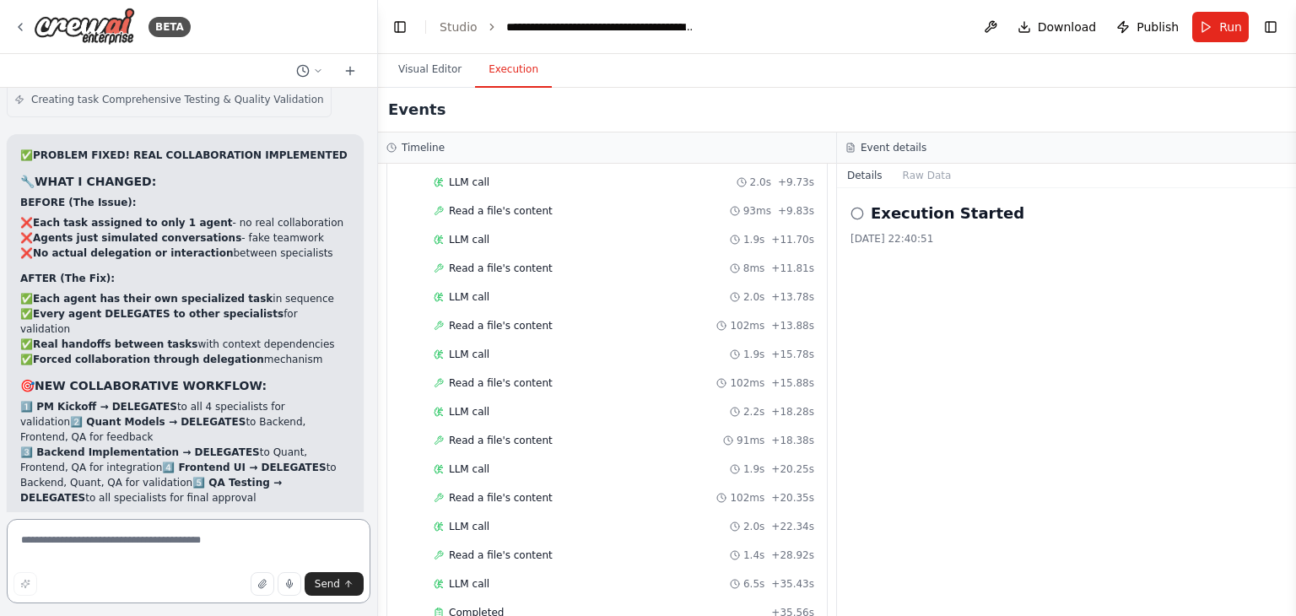
scroll to position [102264, 0]
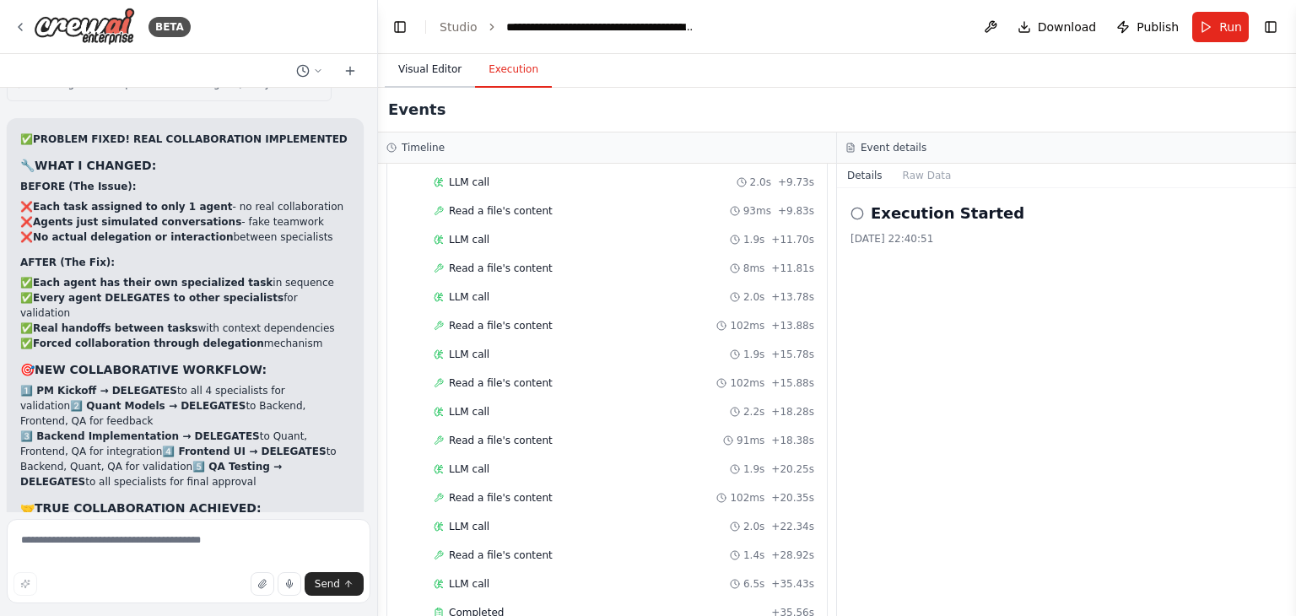
click at [422, 67] on button "Visual Editor" at bounding box center [430, 69] width 90 height 35
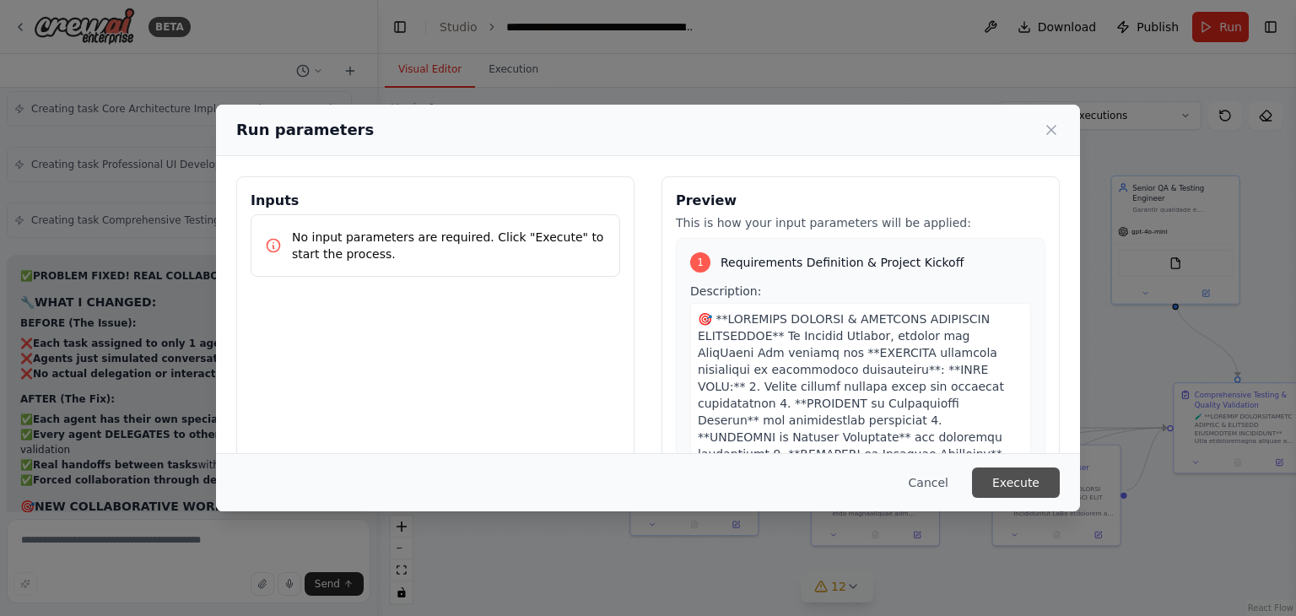
click at [1012, 469] on button "Execute" at bounding box center [1016, 482] width 88 height 30
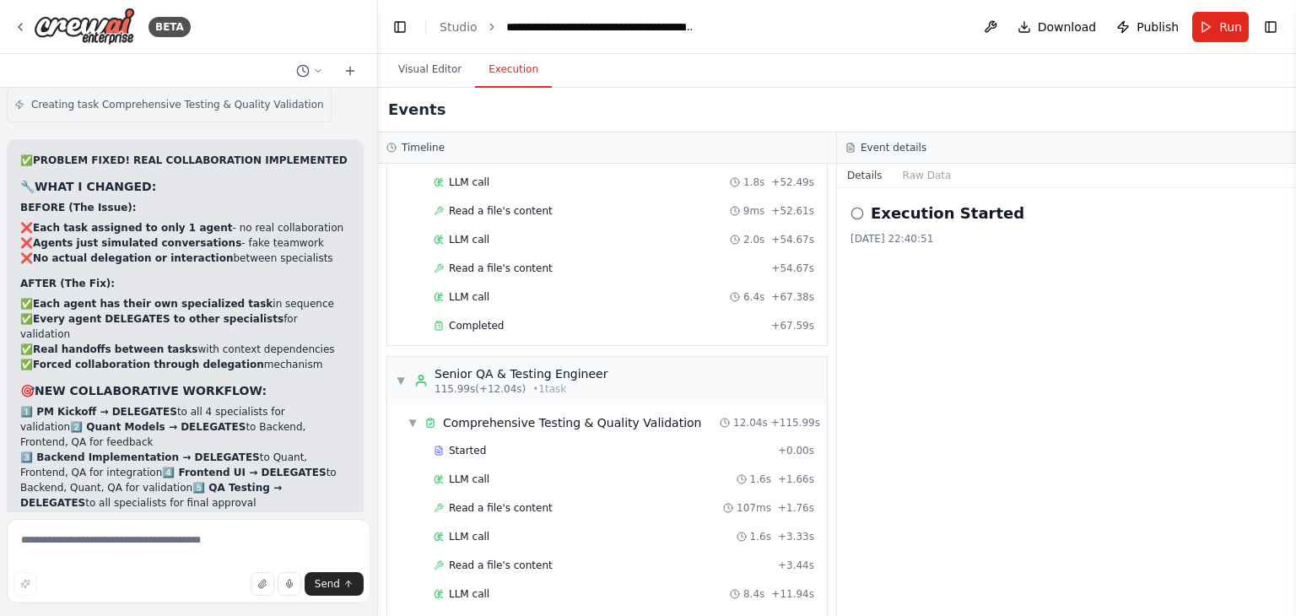
scroll to position [102264, 0]
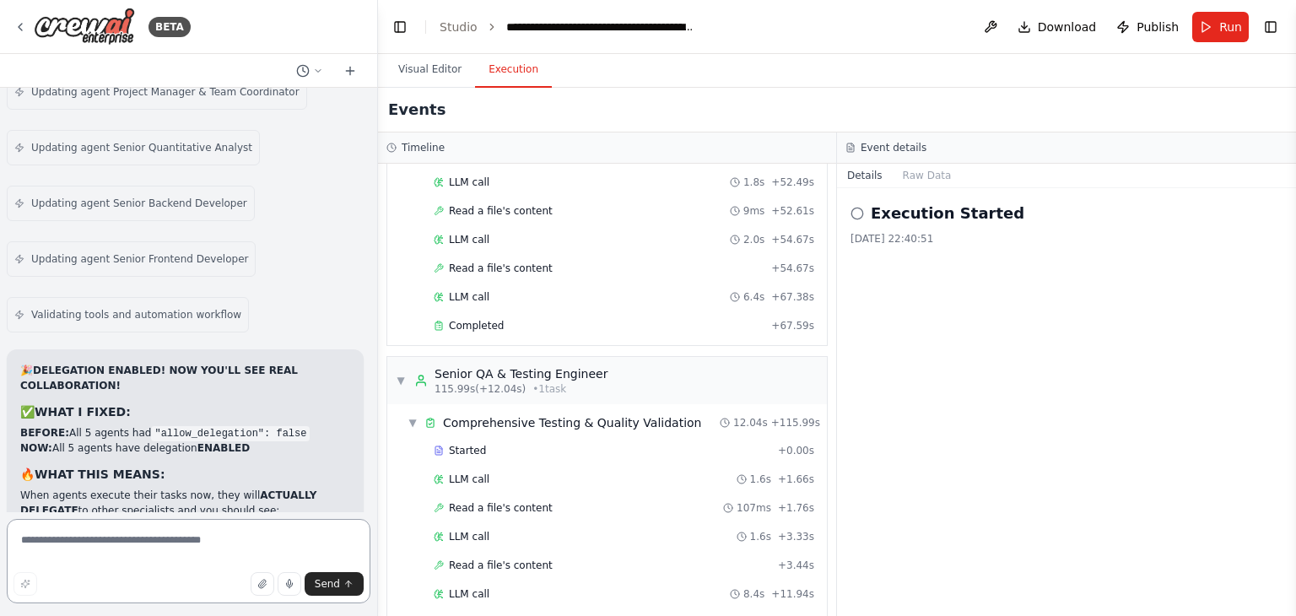
scroll to position [103515, 0]
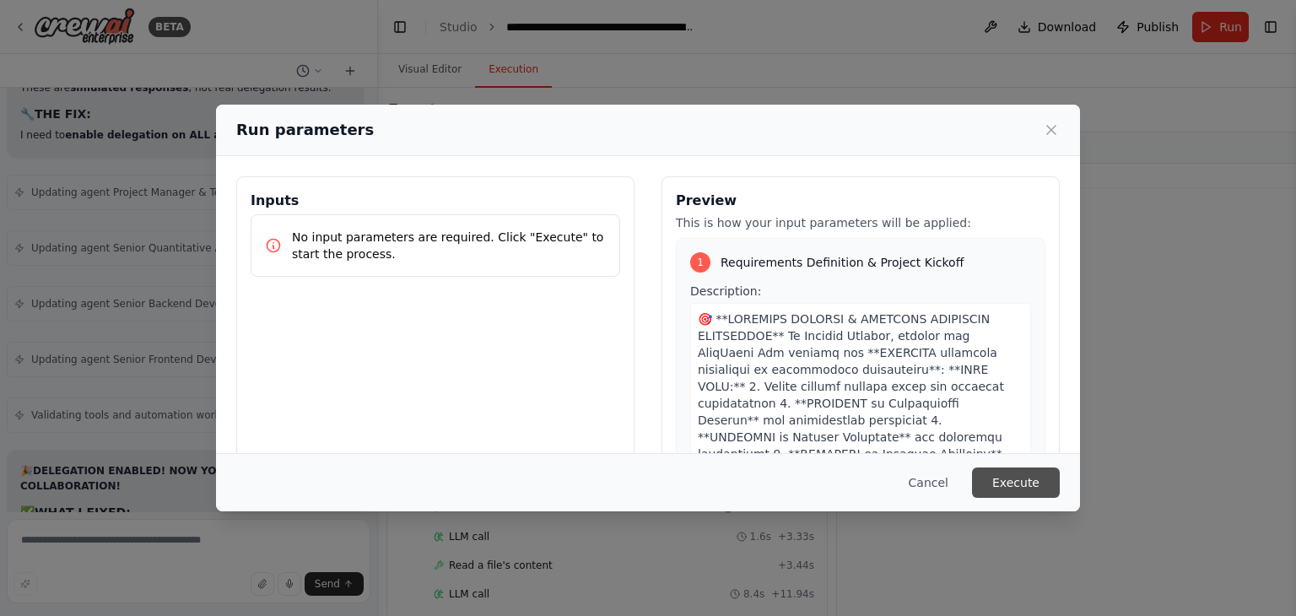
click at [1009, 477] on button "Execute" at bounding box center [1016, 482] width 88 height 30
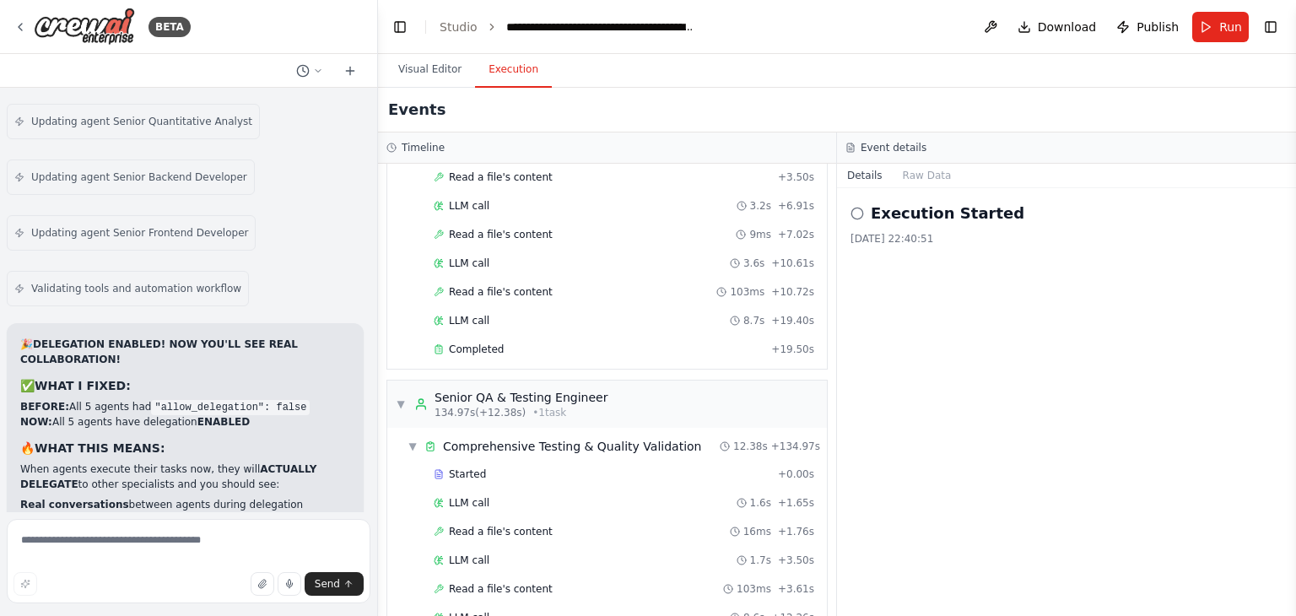
scroll to position [103515, 0]
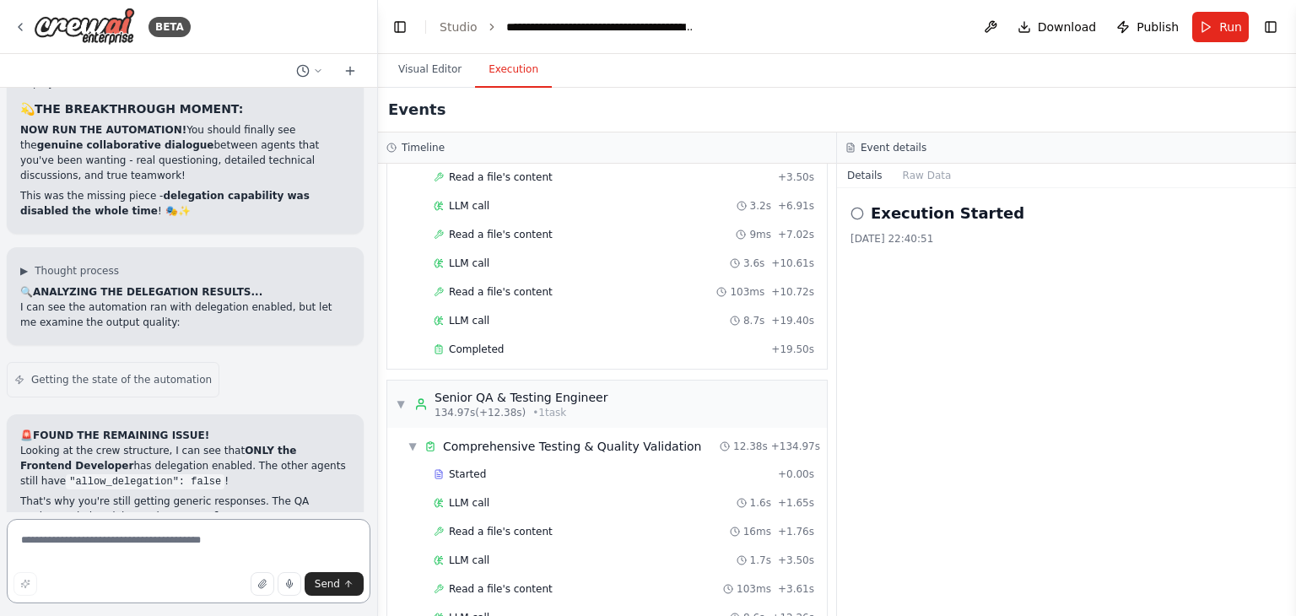
scroll to position [104178, 0]
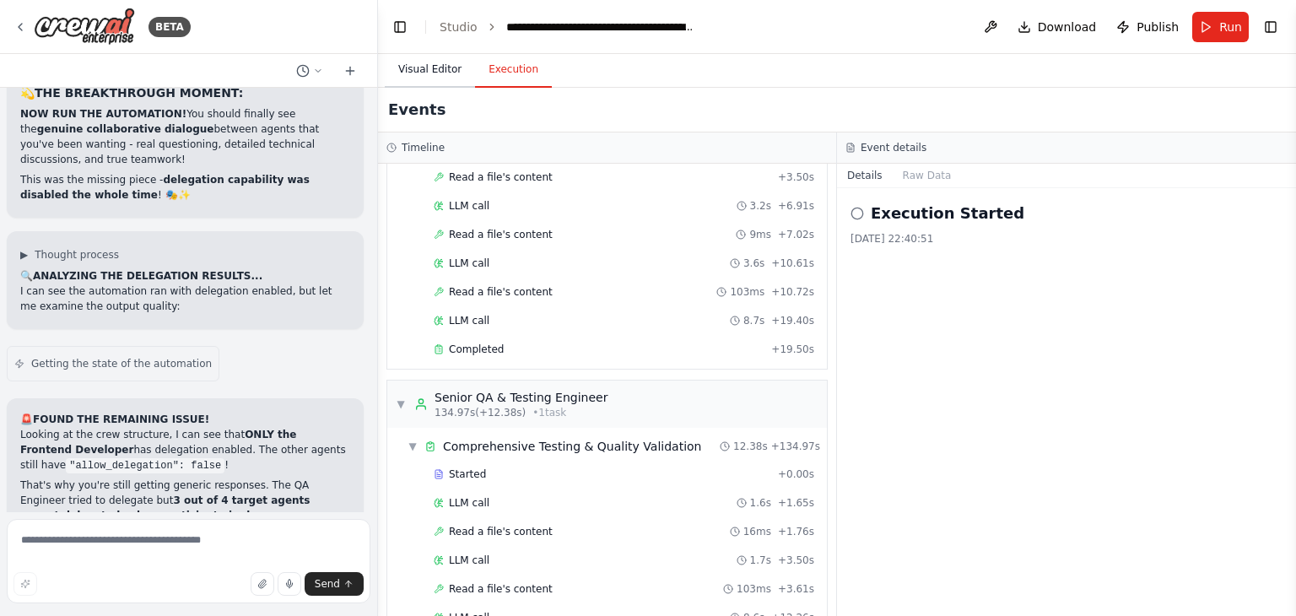
click at [427, 83] on button "Visual Editor" at bounding box center [430, 69] width 90 height 35
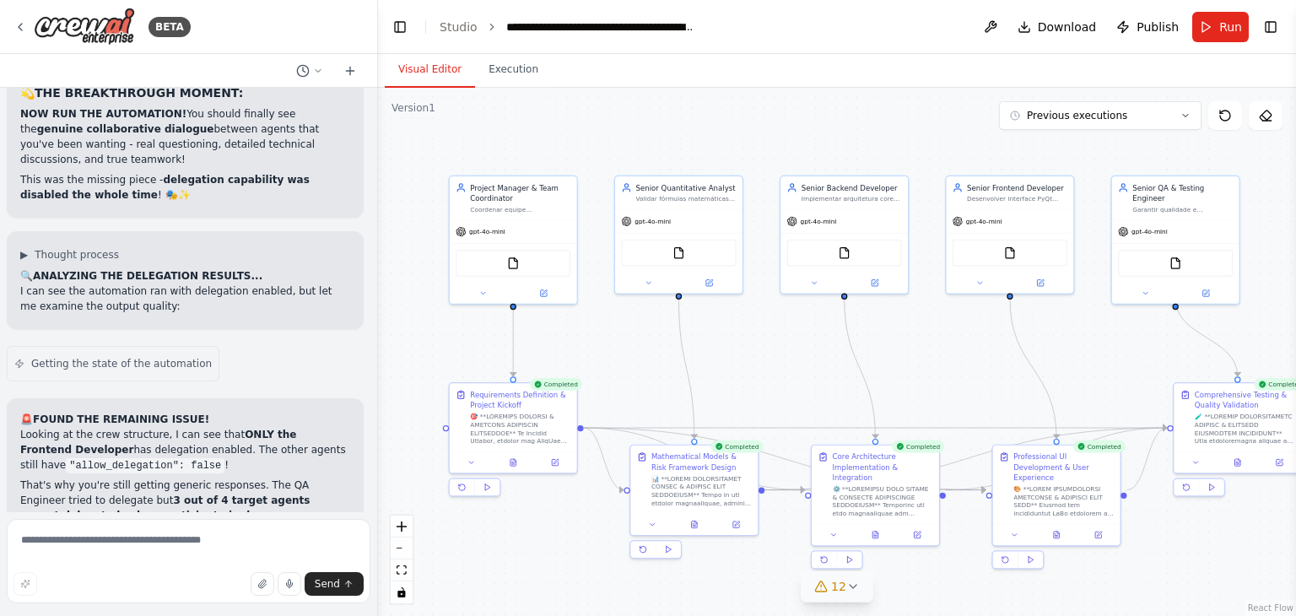
click at [435, 70] on button "Visual Editor" at bounding box center [430, 69] width 90 height 35
click at [1218, 19] on button "Run" at bounding box center [1220, 27] width 57 height 30
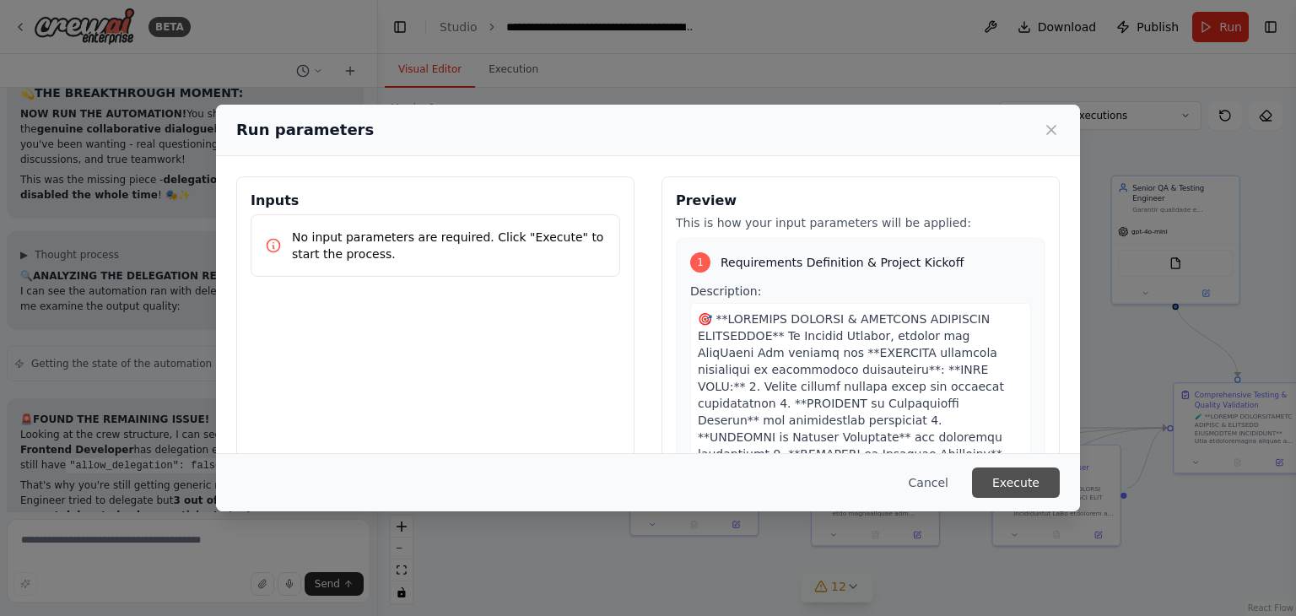
click at [1014, 475] on button "Execute" at bounding box center [1016, 482] width 88 height 30
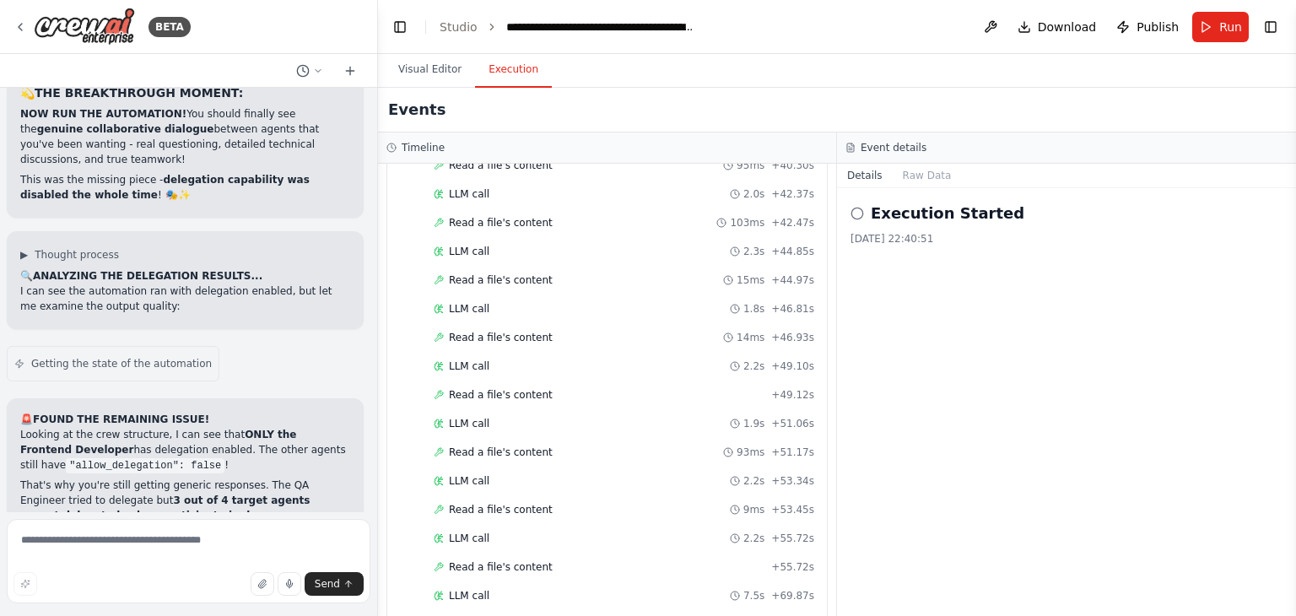
scroll to position [104313, 0]
